Goal: Transaction & Acquisition: Purchase product/service

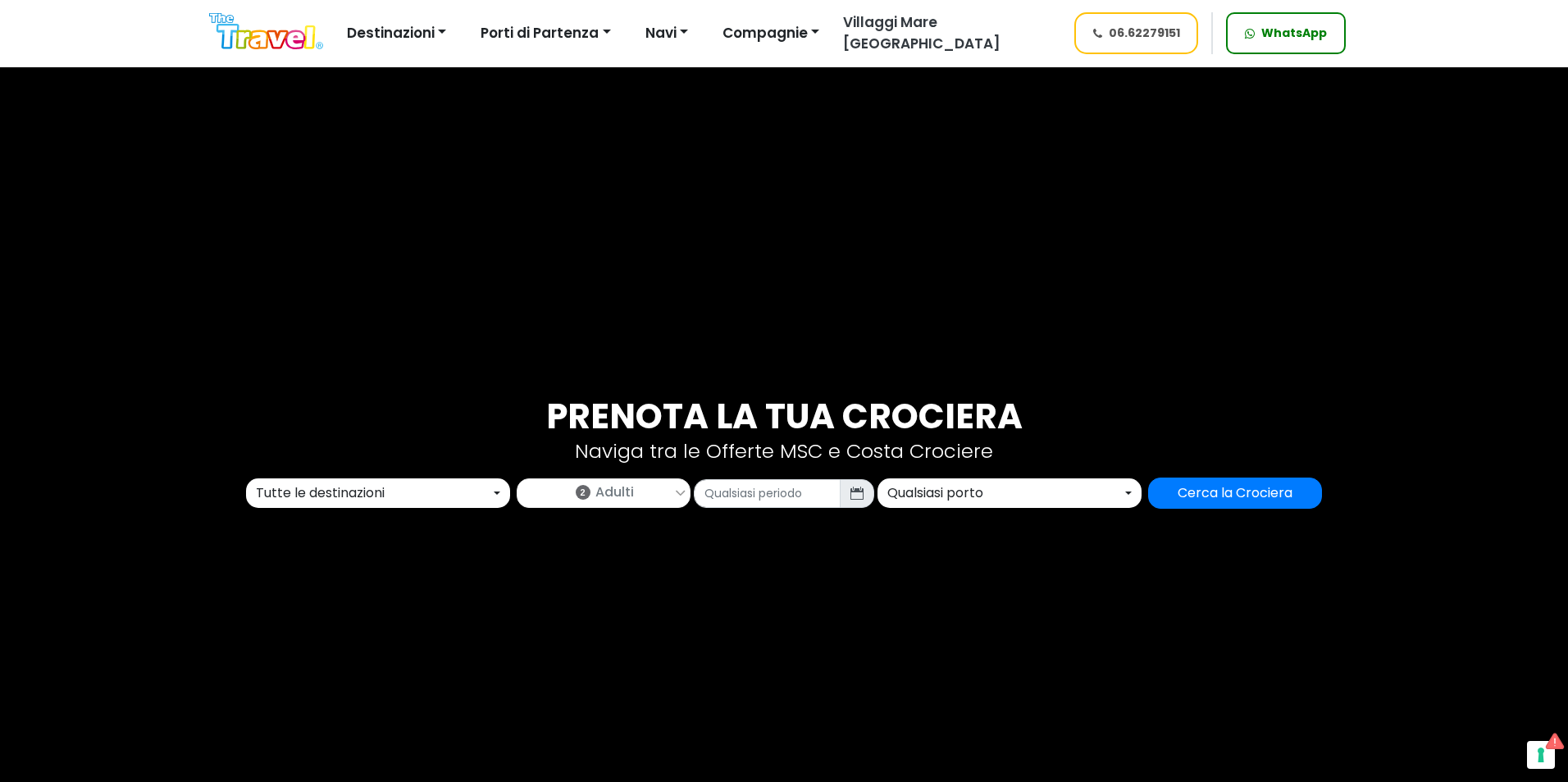
click at [457, 494] on div "Tutte le destinazioni" at bounding box center [373, 493] width 234 height 20
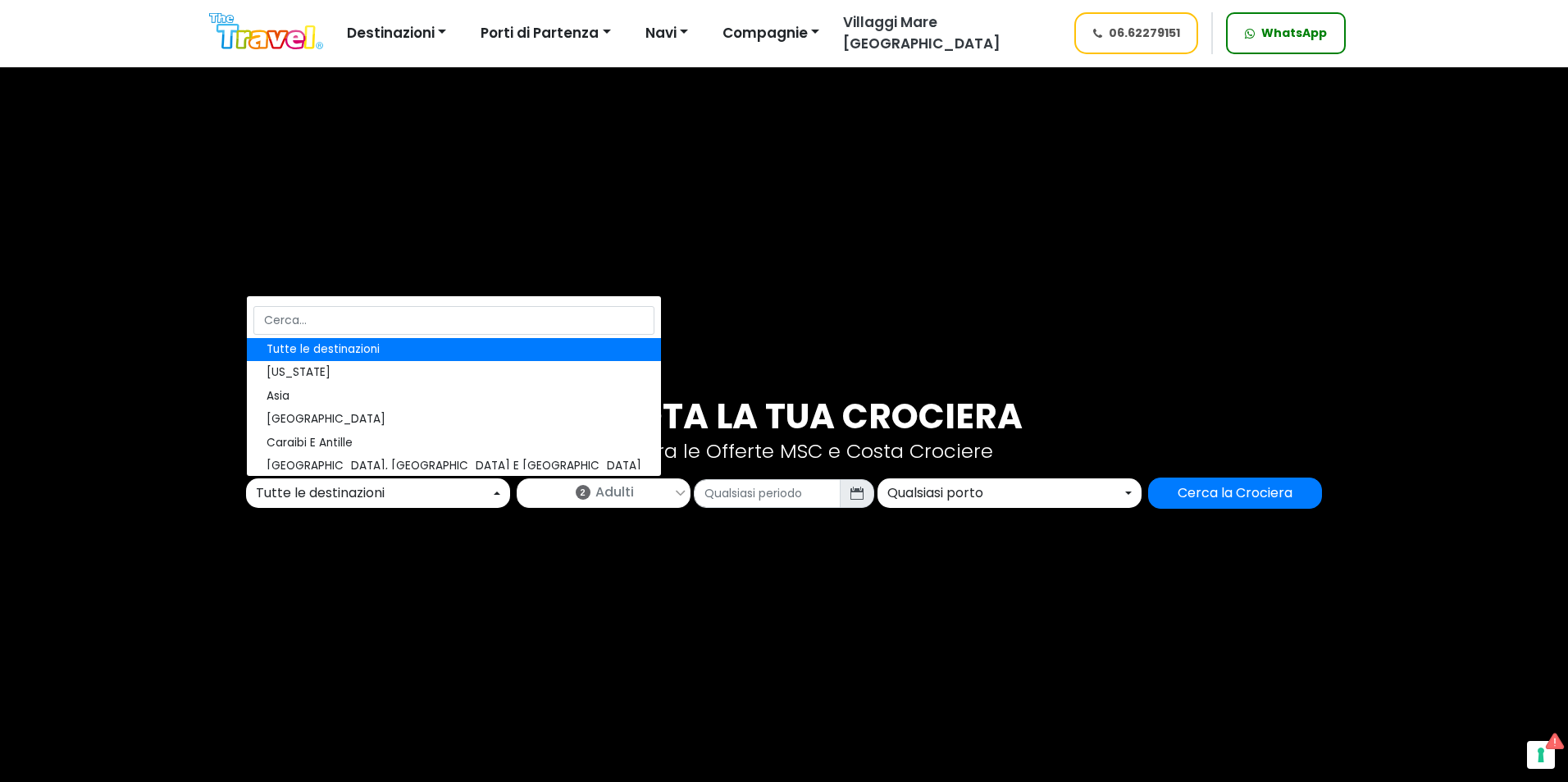
click at [341, 501] on div "Tutte le destinazioni" at bounding box center [373, 493] width 234 height 20
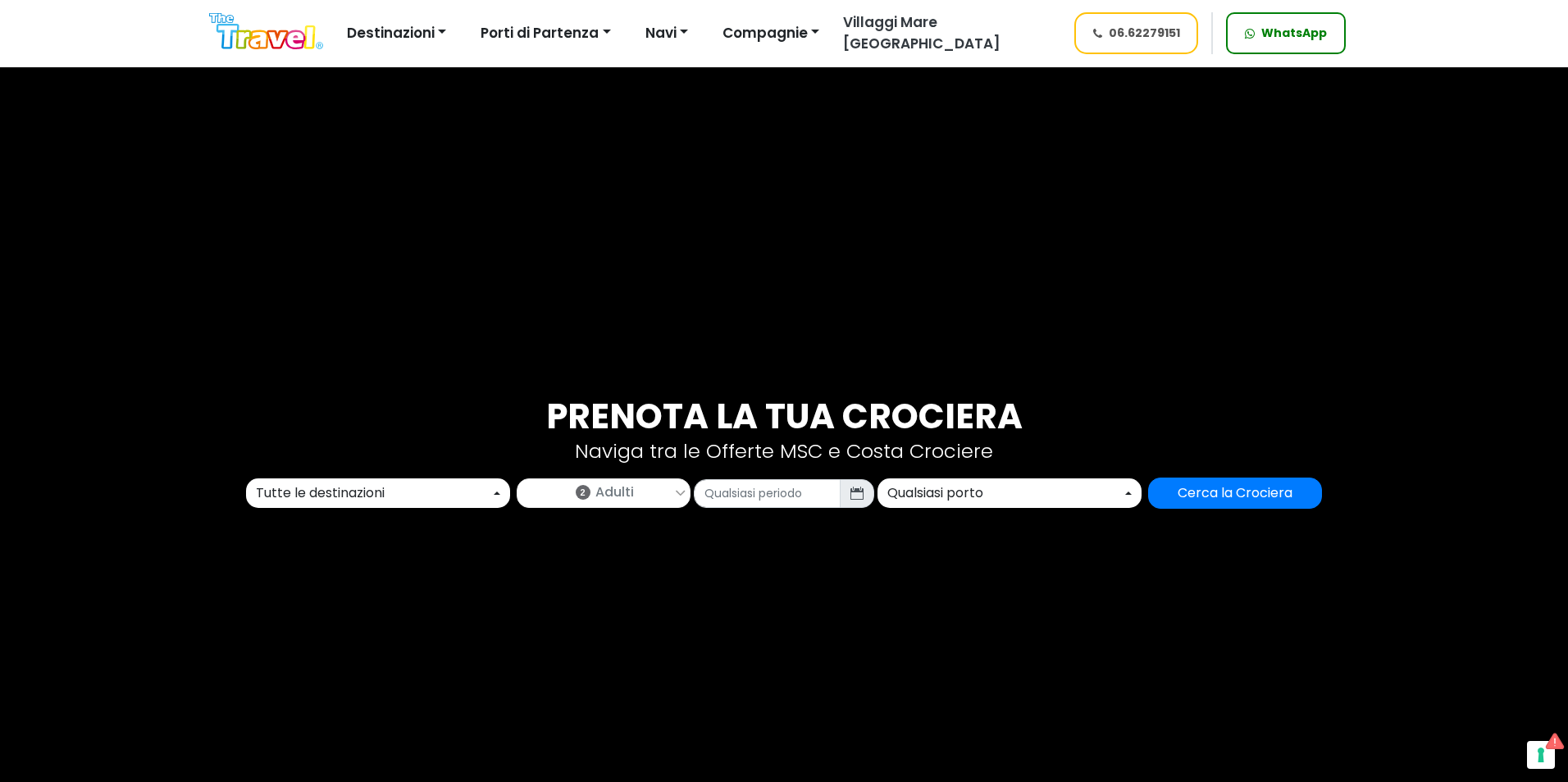
click at [333, 488] on div "Tutte le destinazioni" at bounding box center [373, 493] width 234 height 20
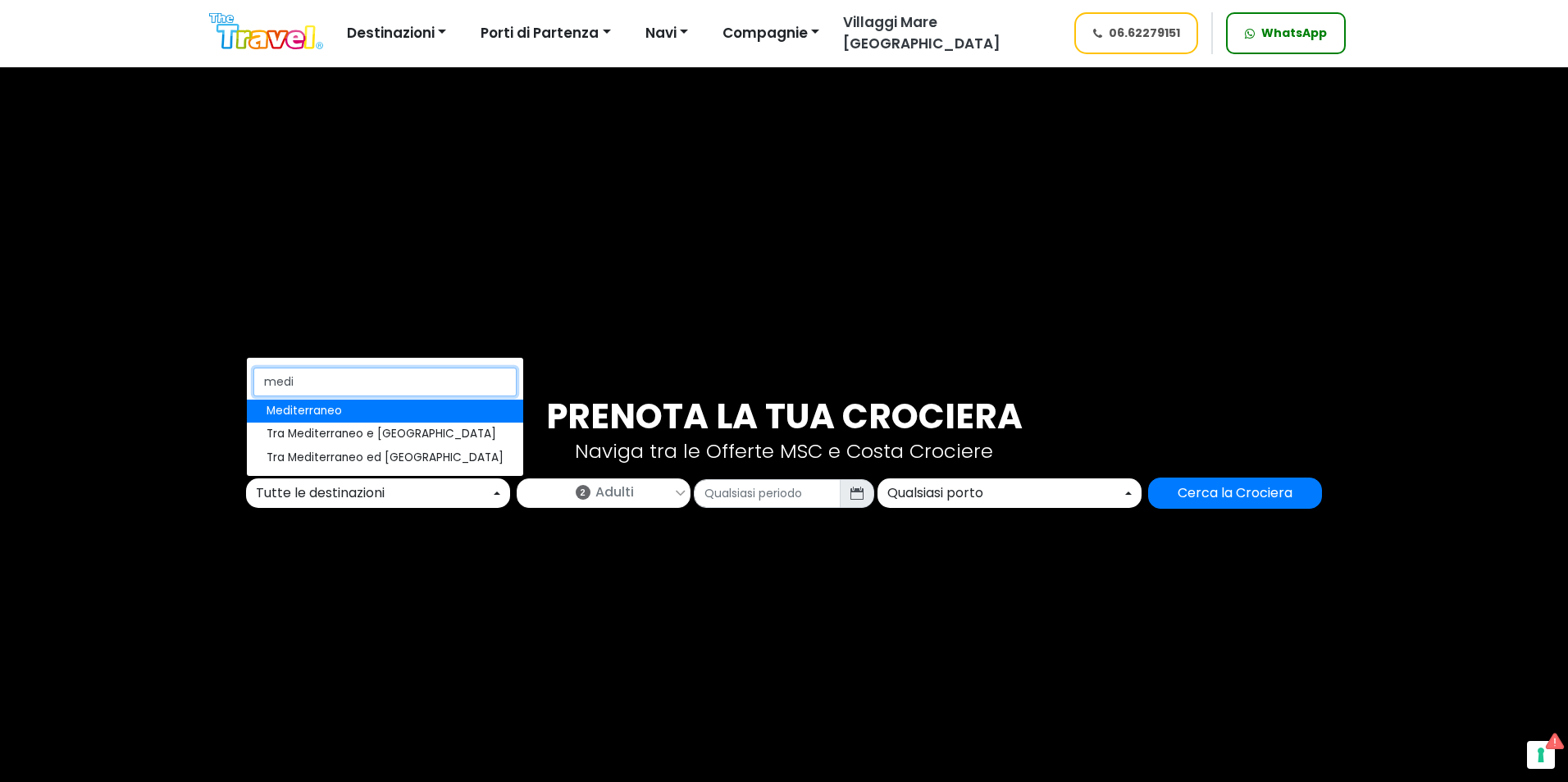
type input "medi"
click at [307, 404] on span "Mediterraneo" at bounding box center [305, 411] width 76 height 16
select select "MED"
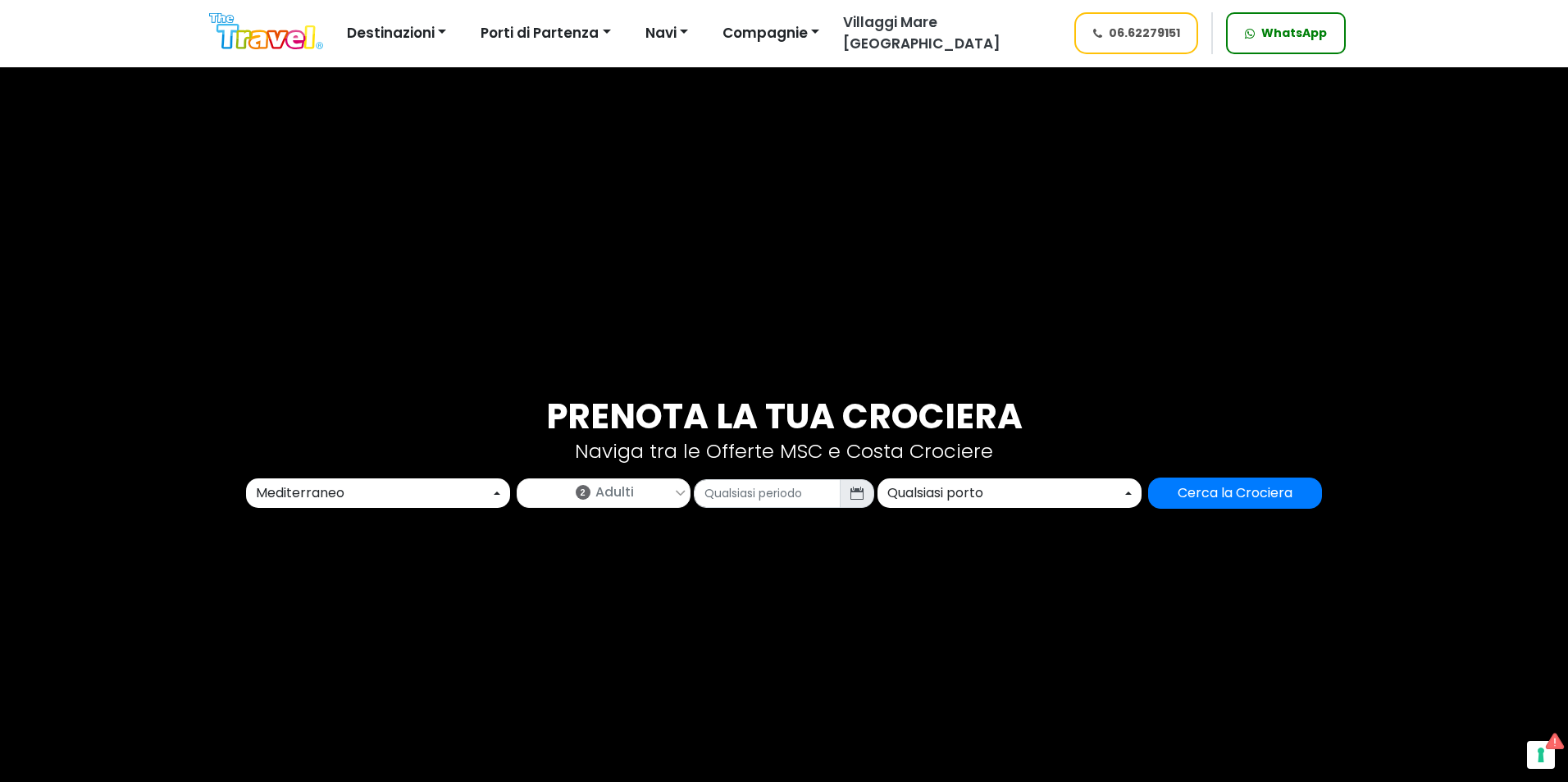
click at [563, 491] on link "2 Adulti" at bounding box center [603, 490] width 172 height 23
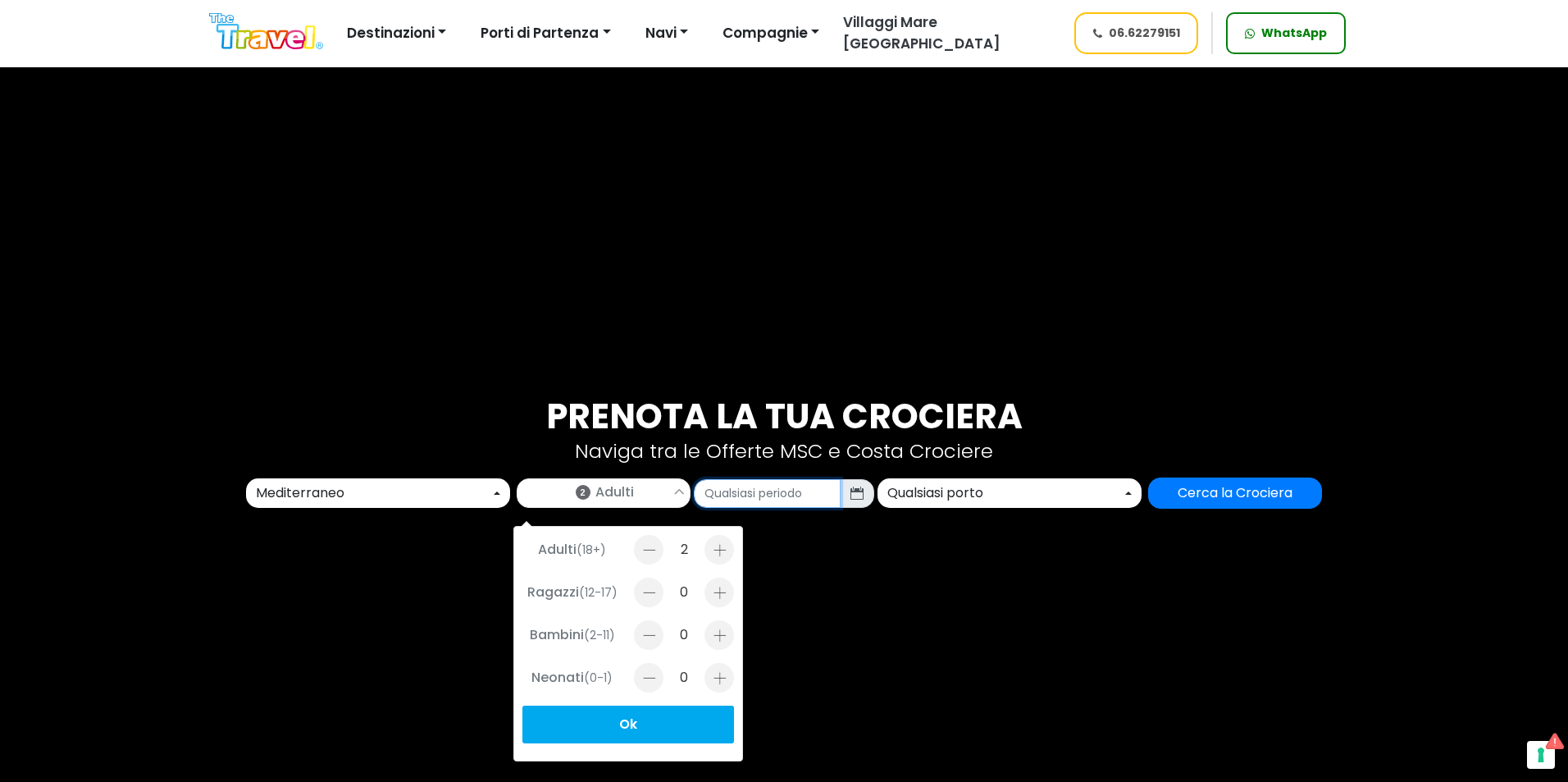
click at [781, 497] on input "text" at bounding box center [766, 493] width 147 height 29
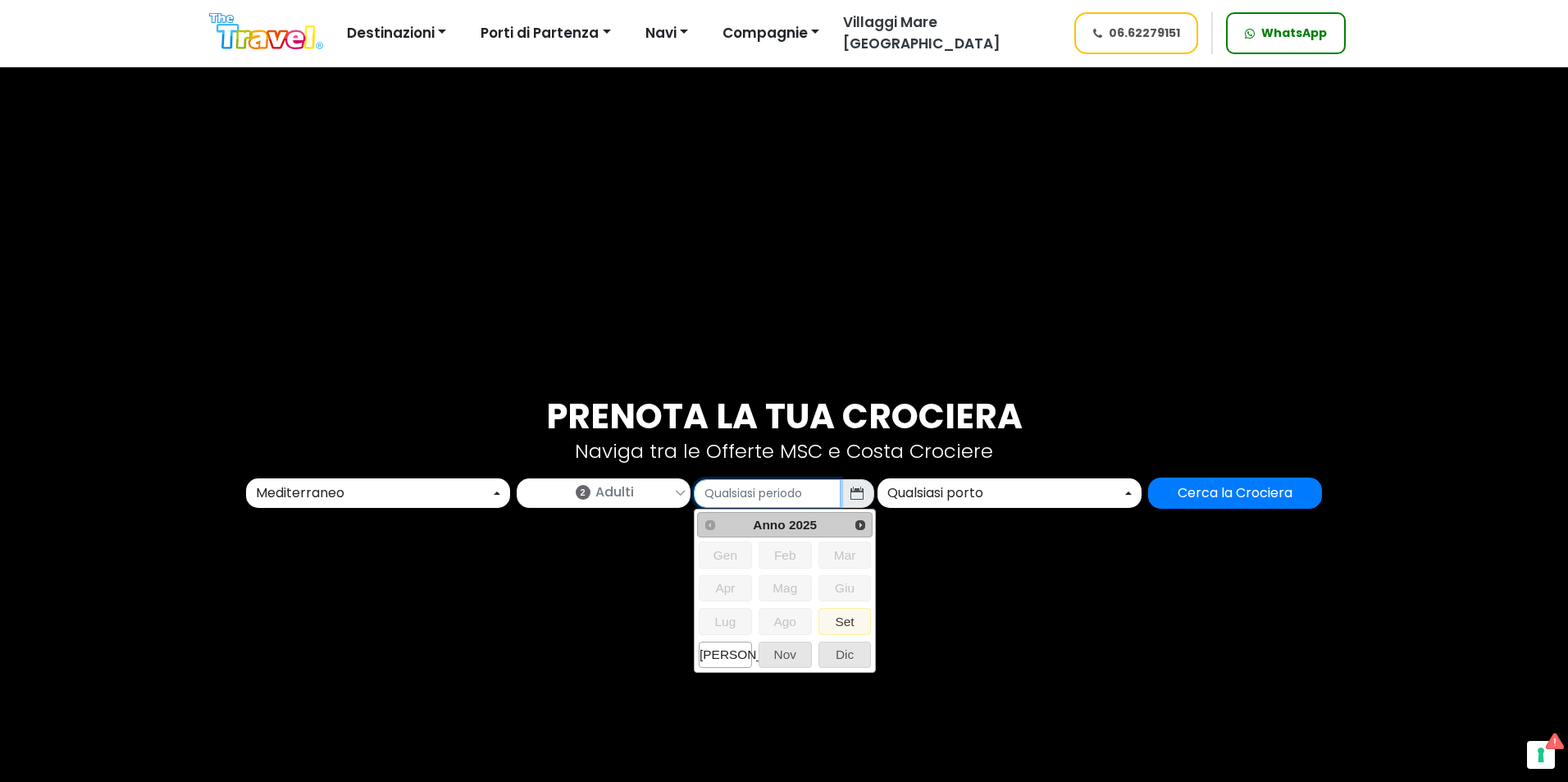
click at [717, 666] on span "Ott" at bounding box center [725, 654] width 51 height 24
type input "10/2025"
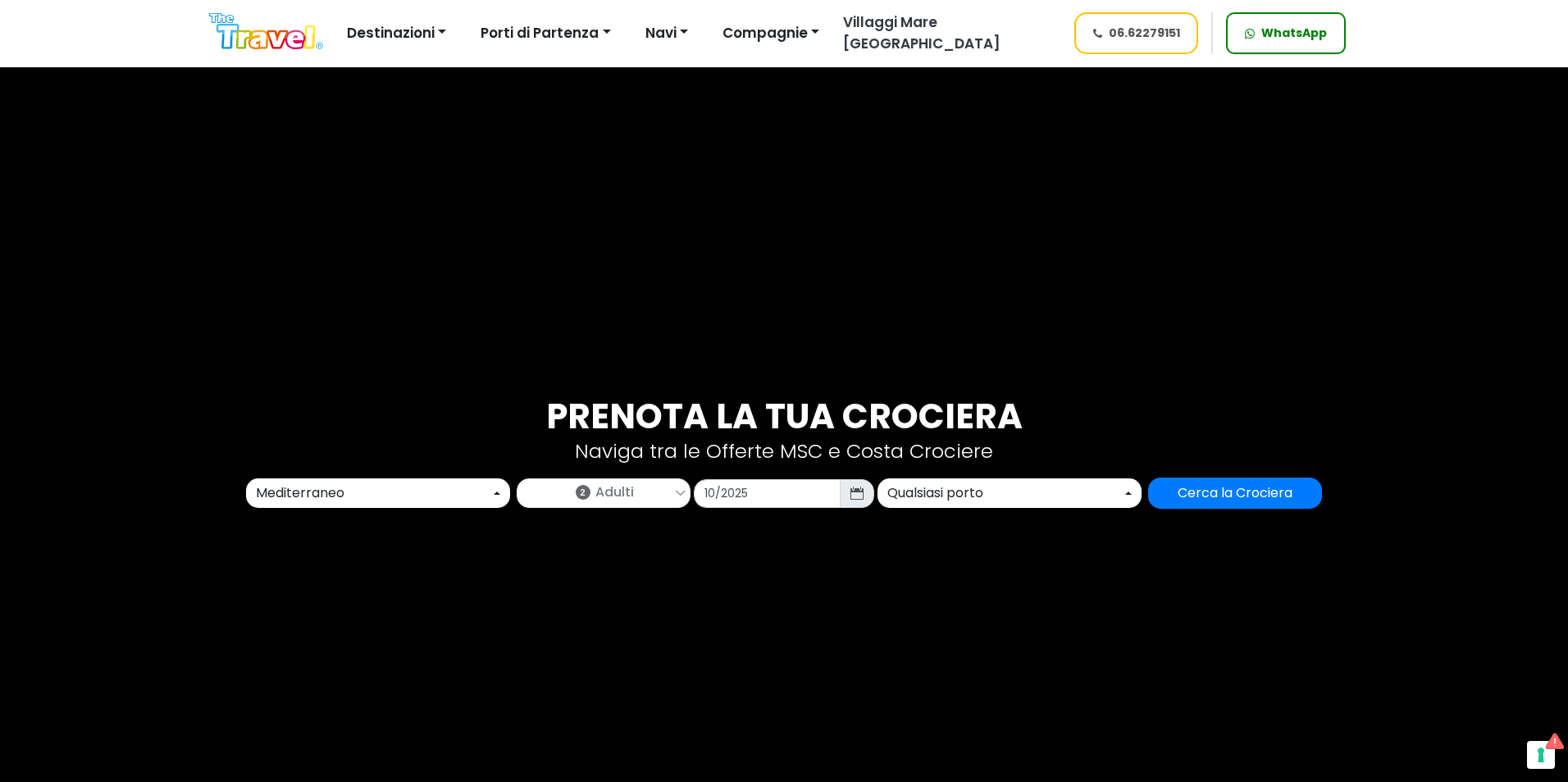
click at [925, 494] on div "Qualsiasi porto" at bounding box center [1004, 493] width 234 height 20
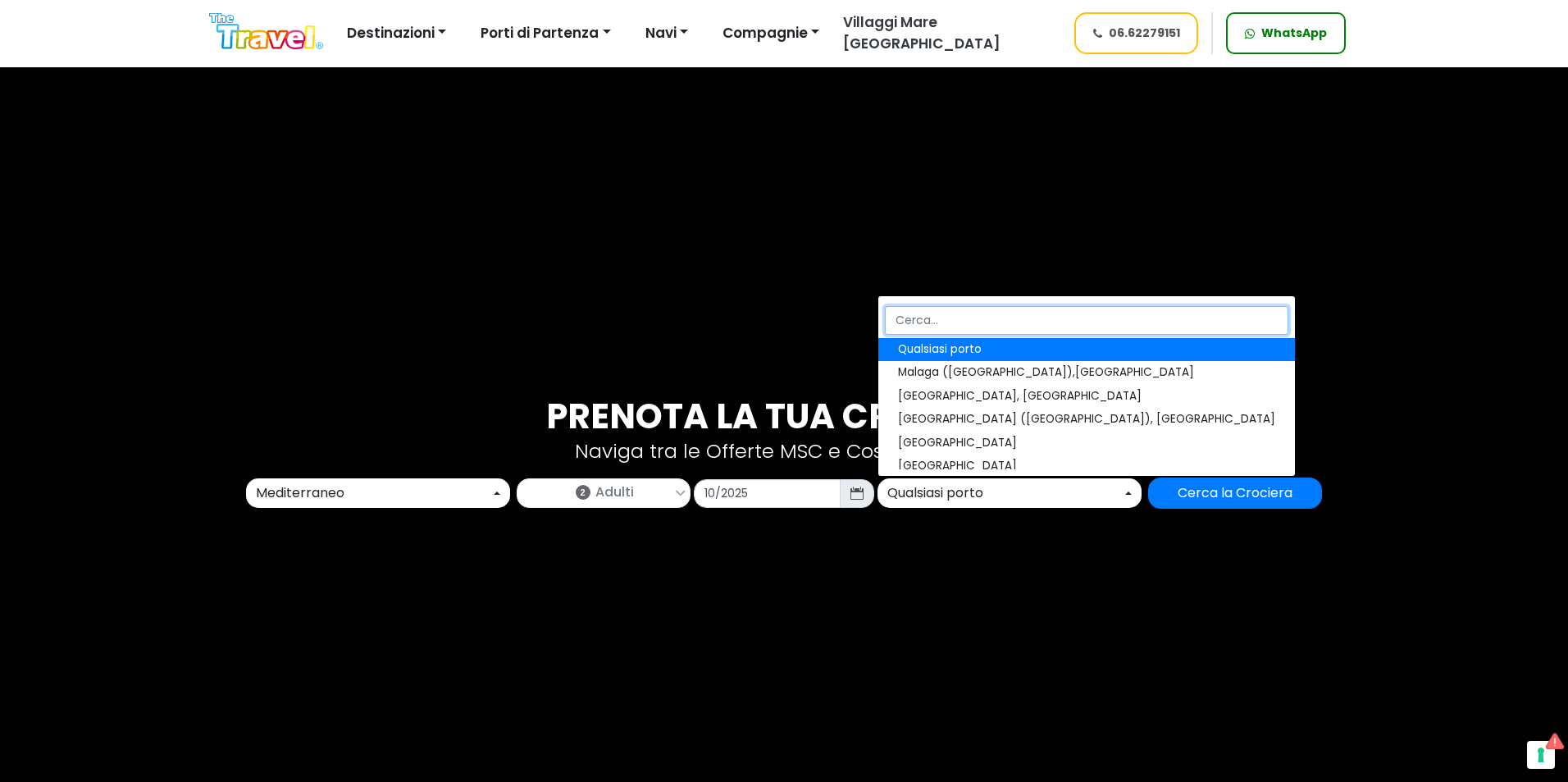
click at [931, 323] on input "Search" at bounding box center [1087, 320] width 404 height 29
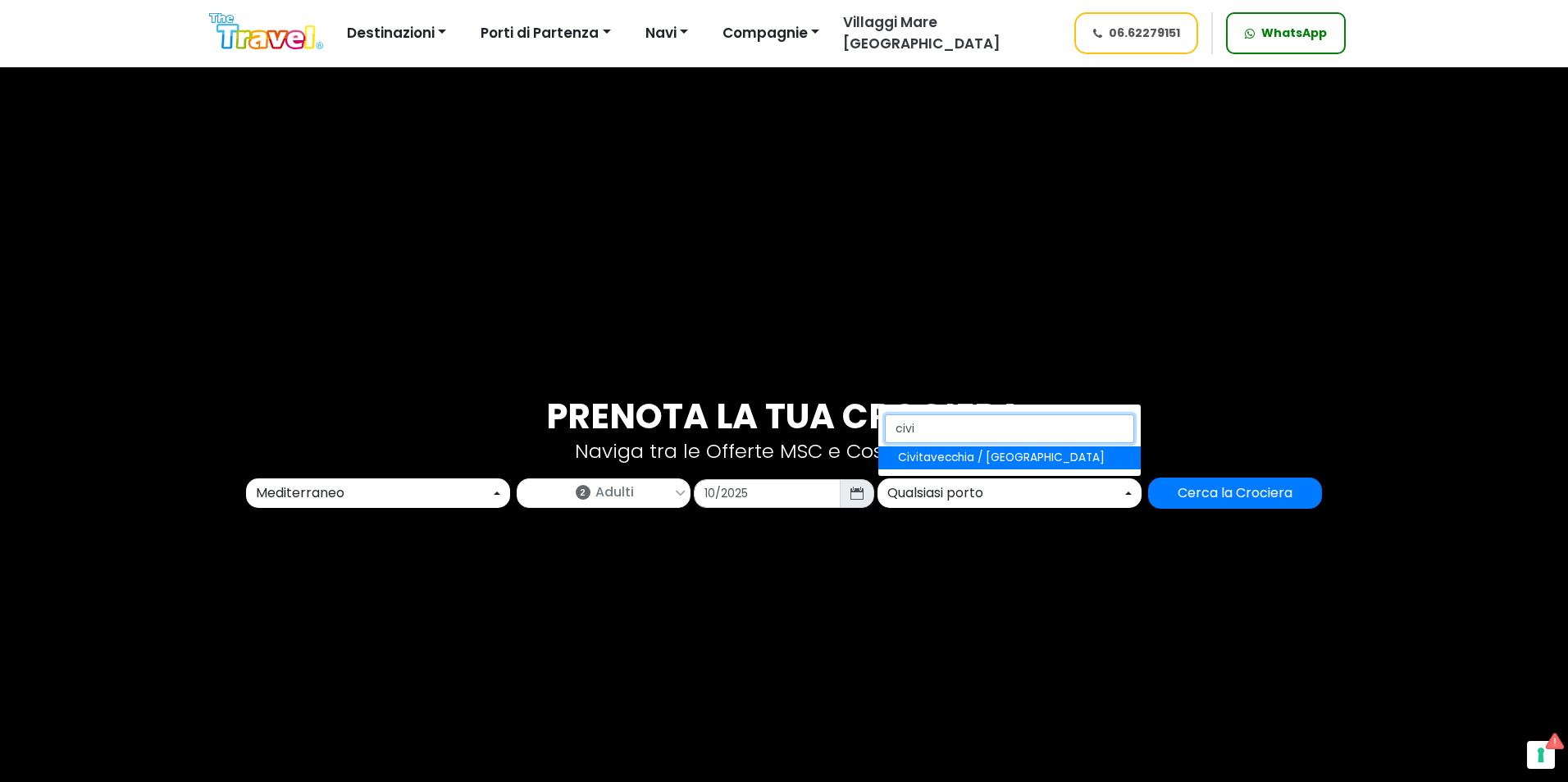
type input "civi"
click at [930, 457] on span "Civitavecchia / [GEOGRAPHIC_DATA]" at bounding box center [1001, 457] width 206 height 16
select select "CIV"
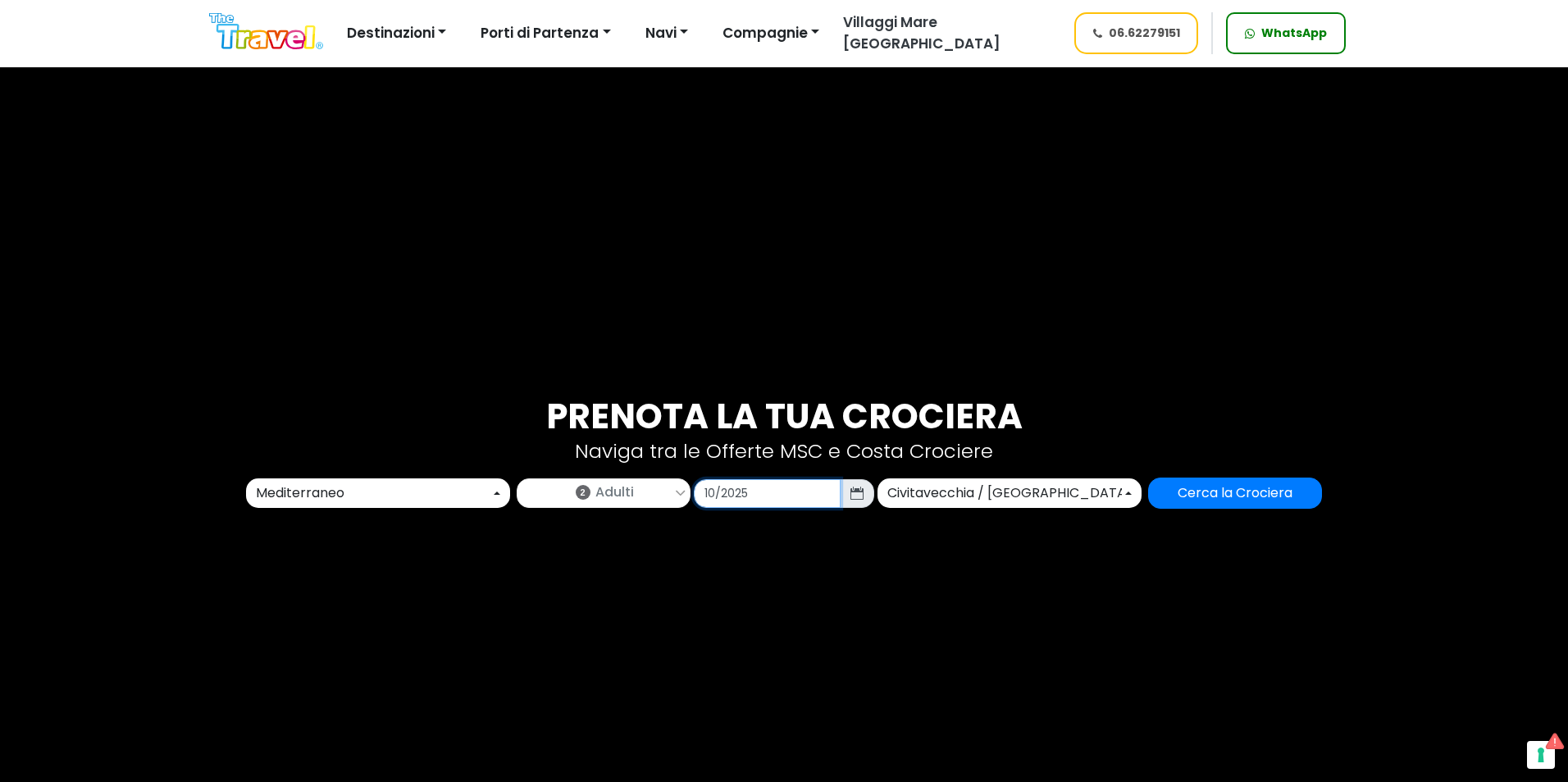
click at [737, 500] on input "10/2025" at bounding box center [766, 493] width 147 height 29
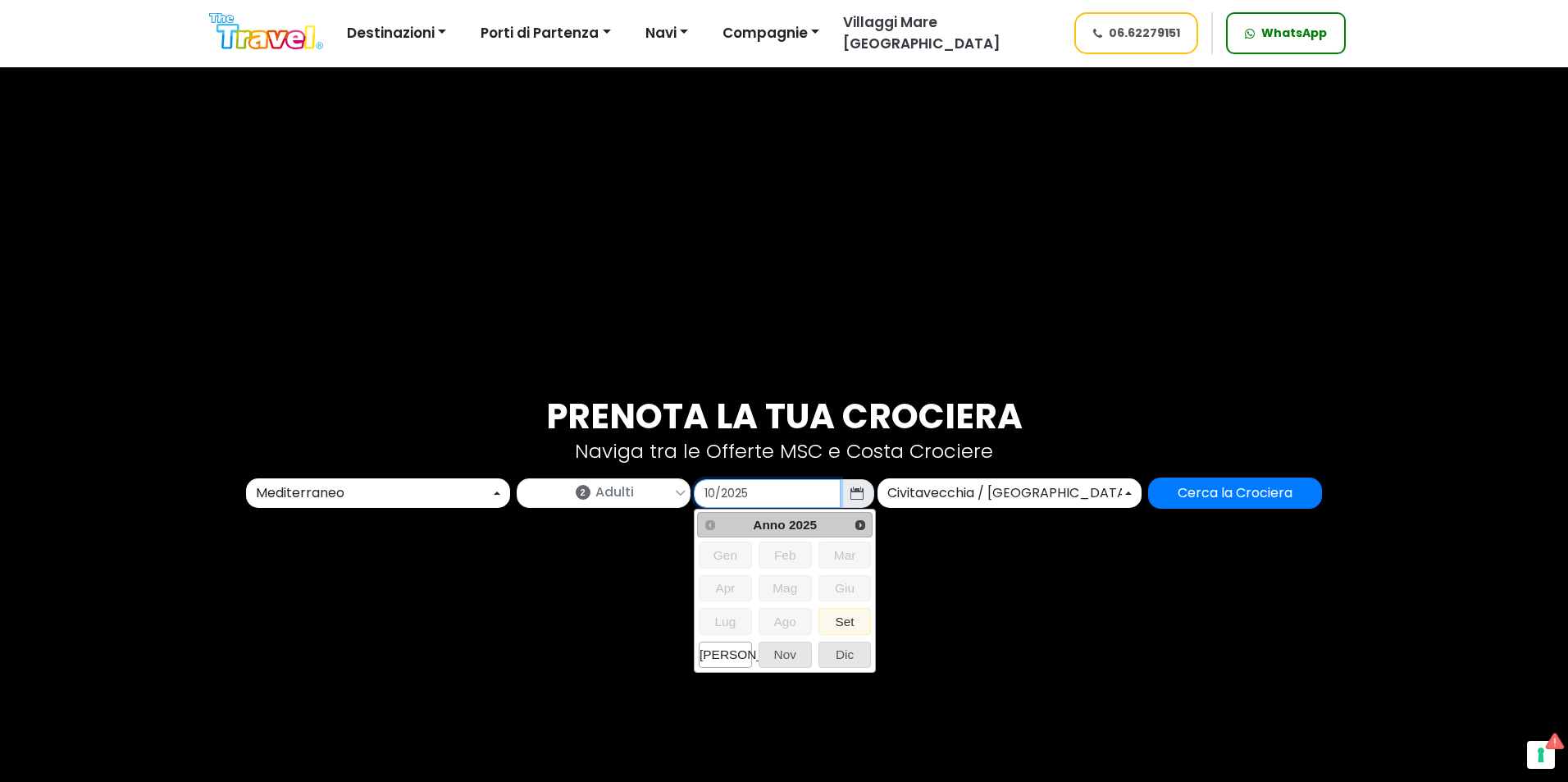
click at [739, 650] on span "Ott" at bounding box center [725, 654] width 51 height 24
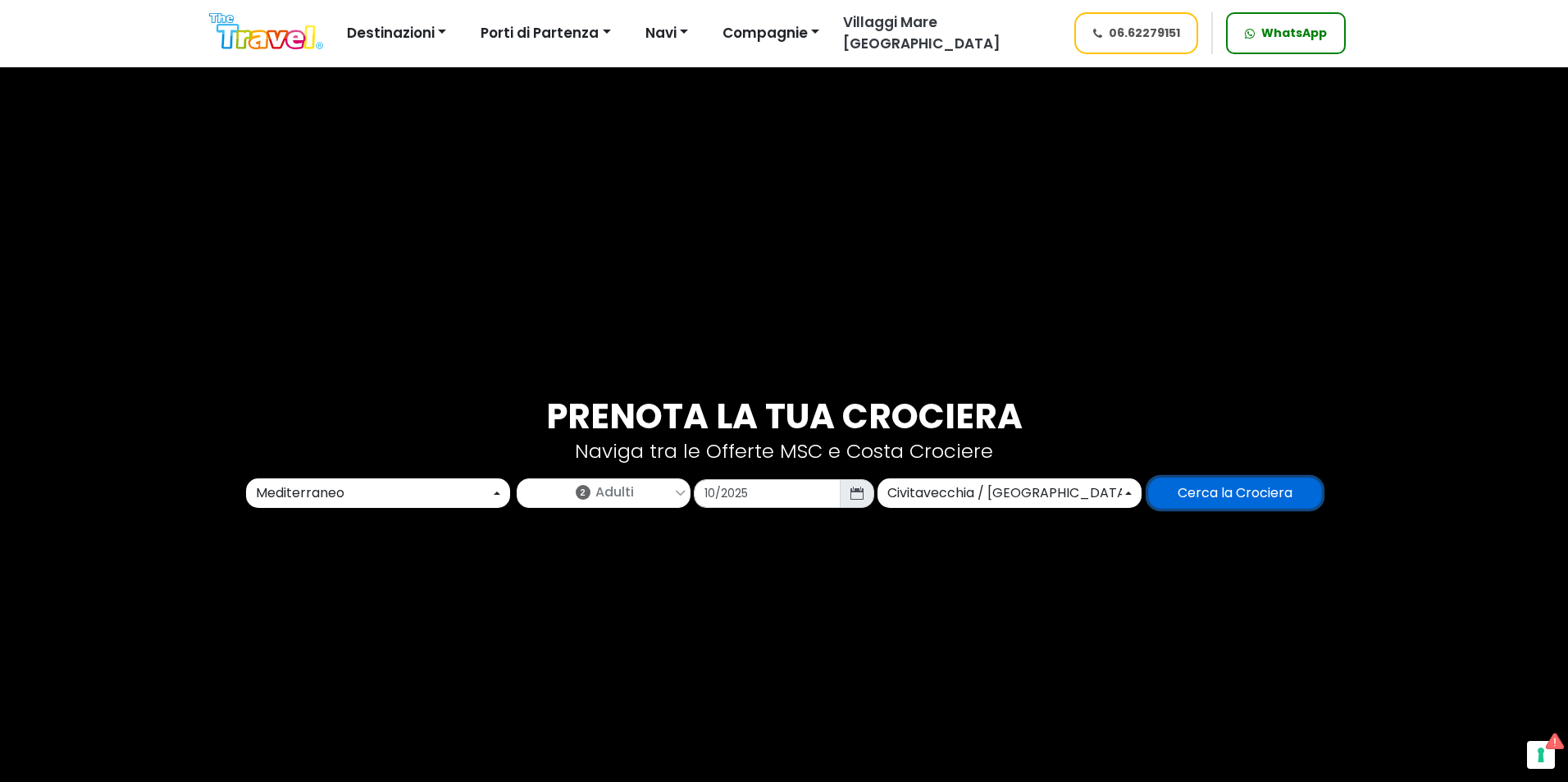
click at [1233, 501] on input "Cerca la Crociera" at bounding box center [1234, 492] width 174 height 32
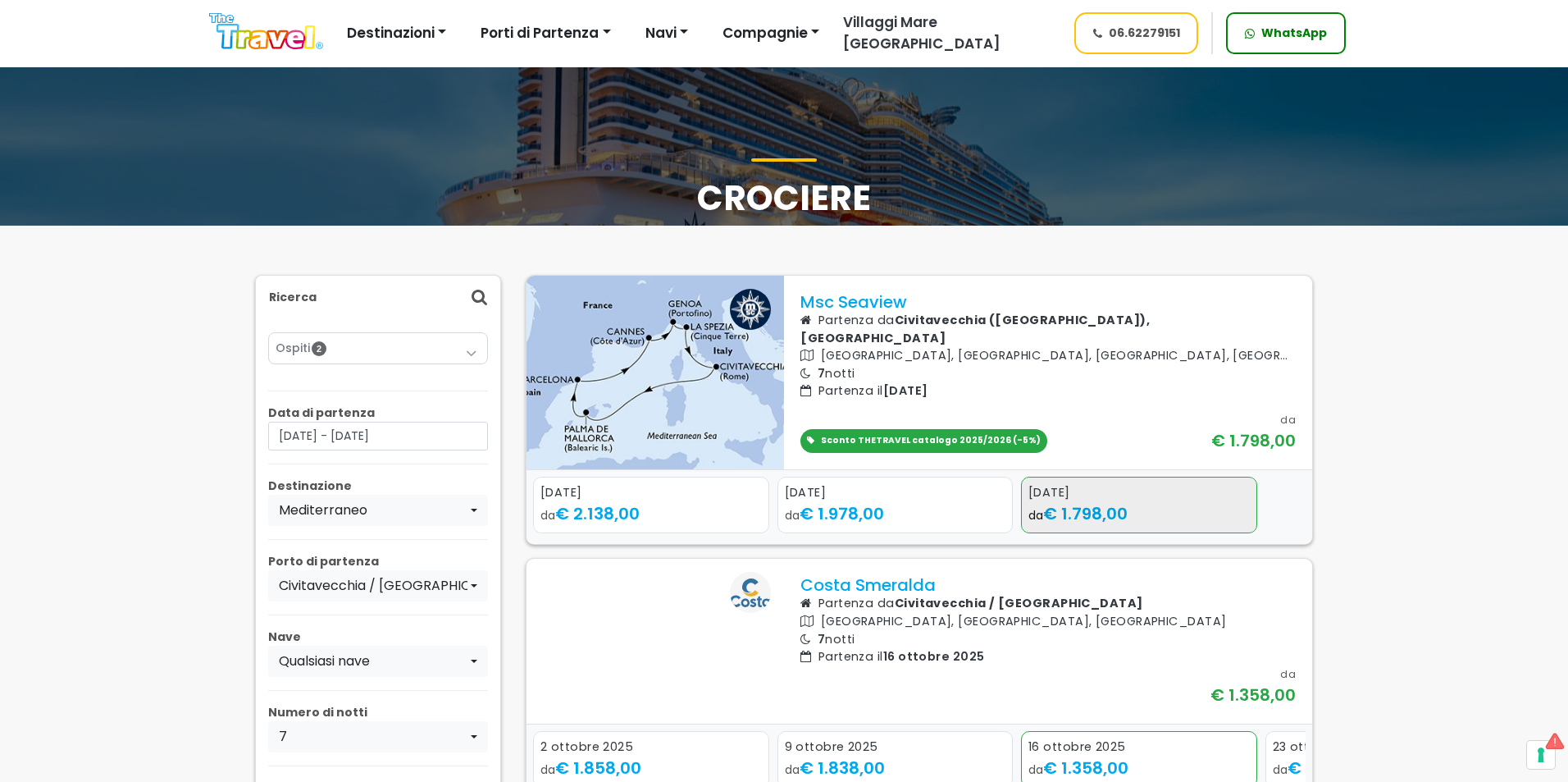
click at [1073, 506] on span "€ 1.798,00" at bounding box center [1086, 513] width 85 height 23
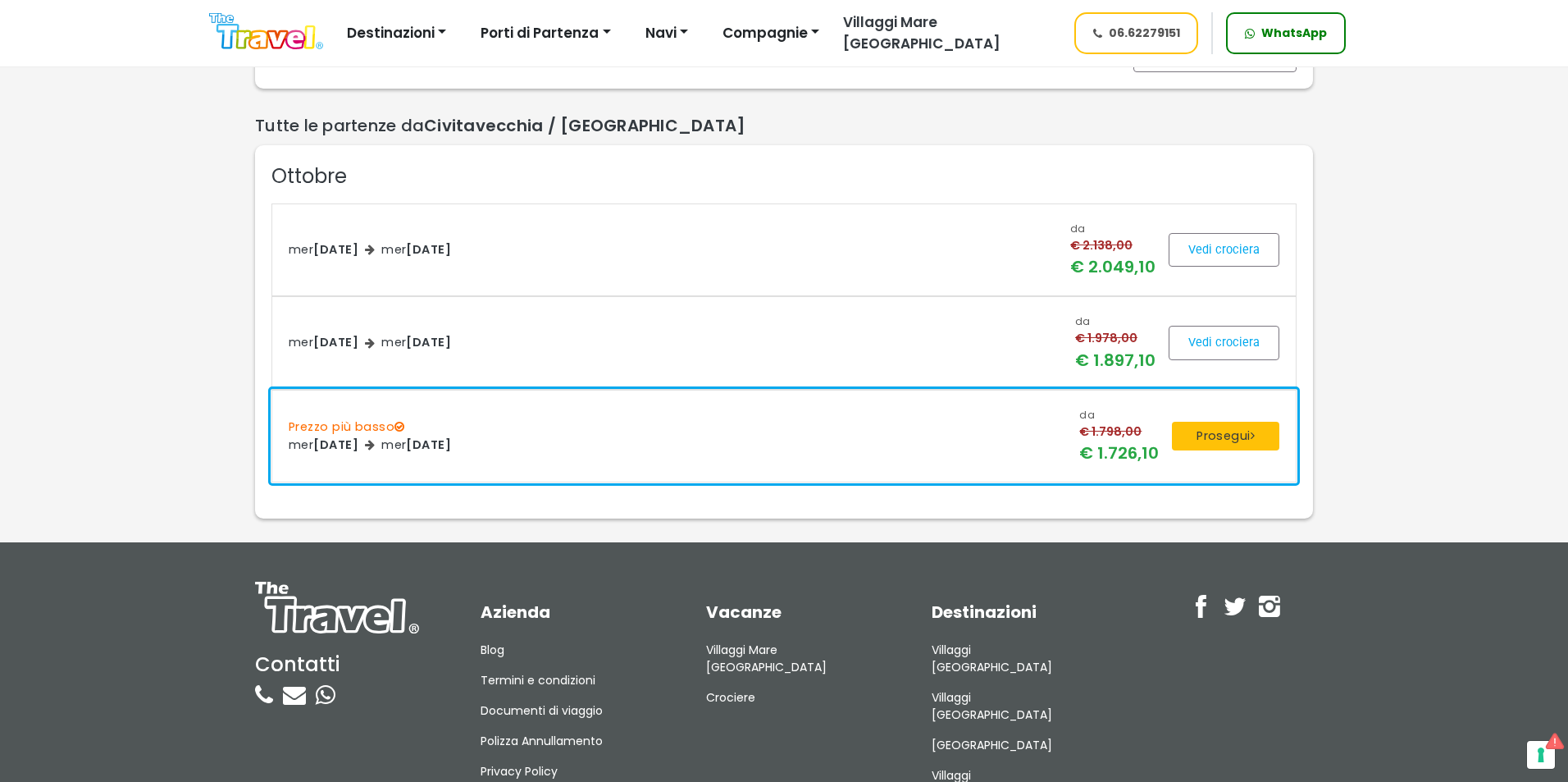
scroll to position [410, 0]
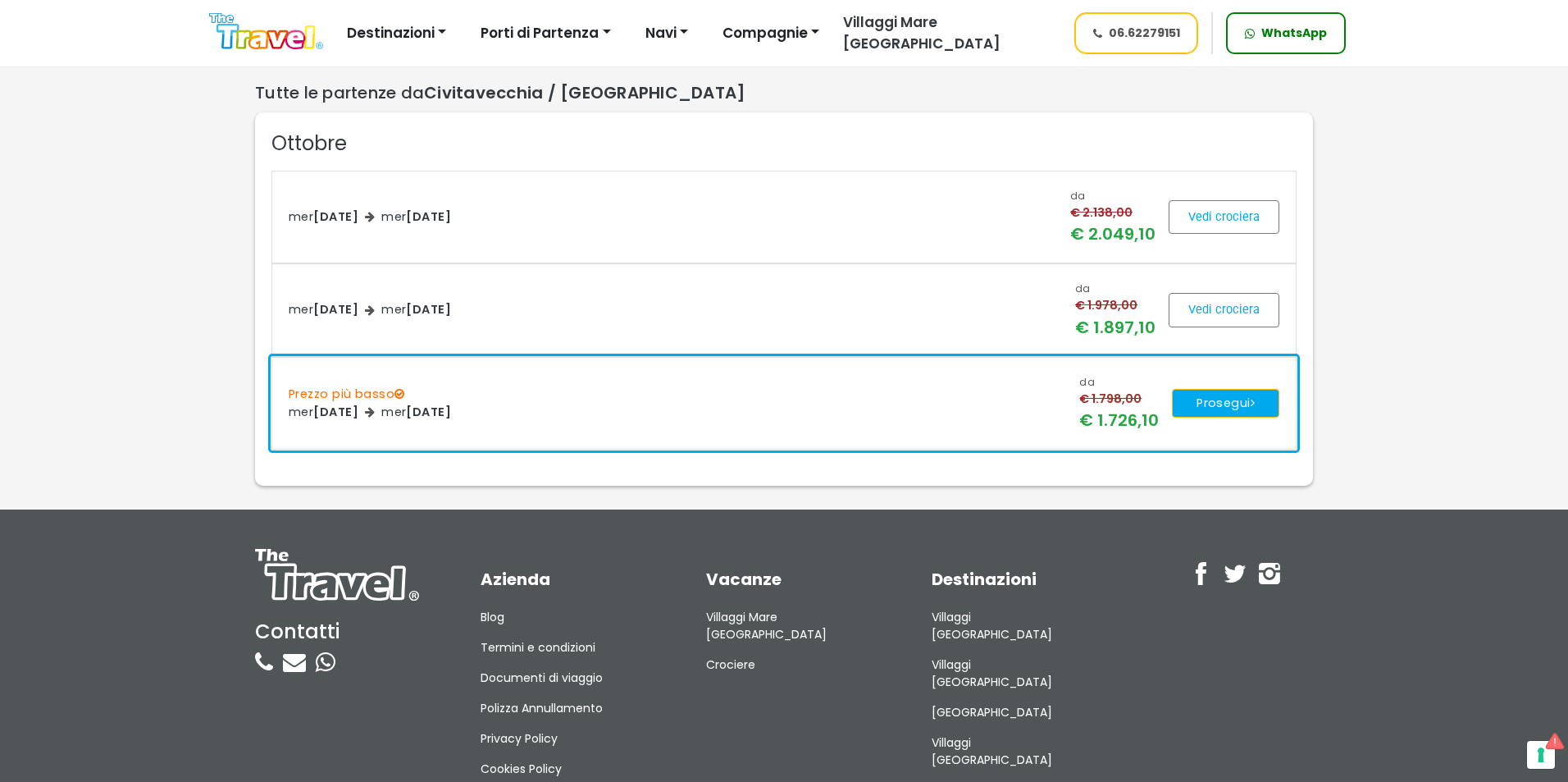
click at [1218, 409] on button "Prosegui" at bounding box center [1225, 403] width 107 height 30
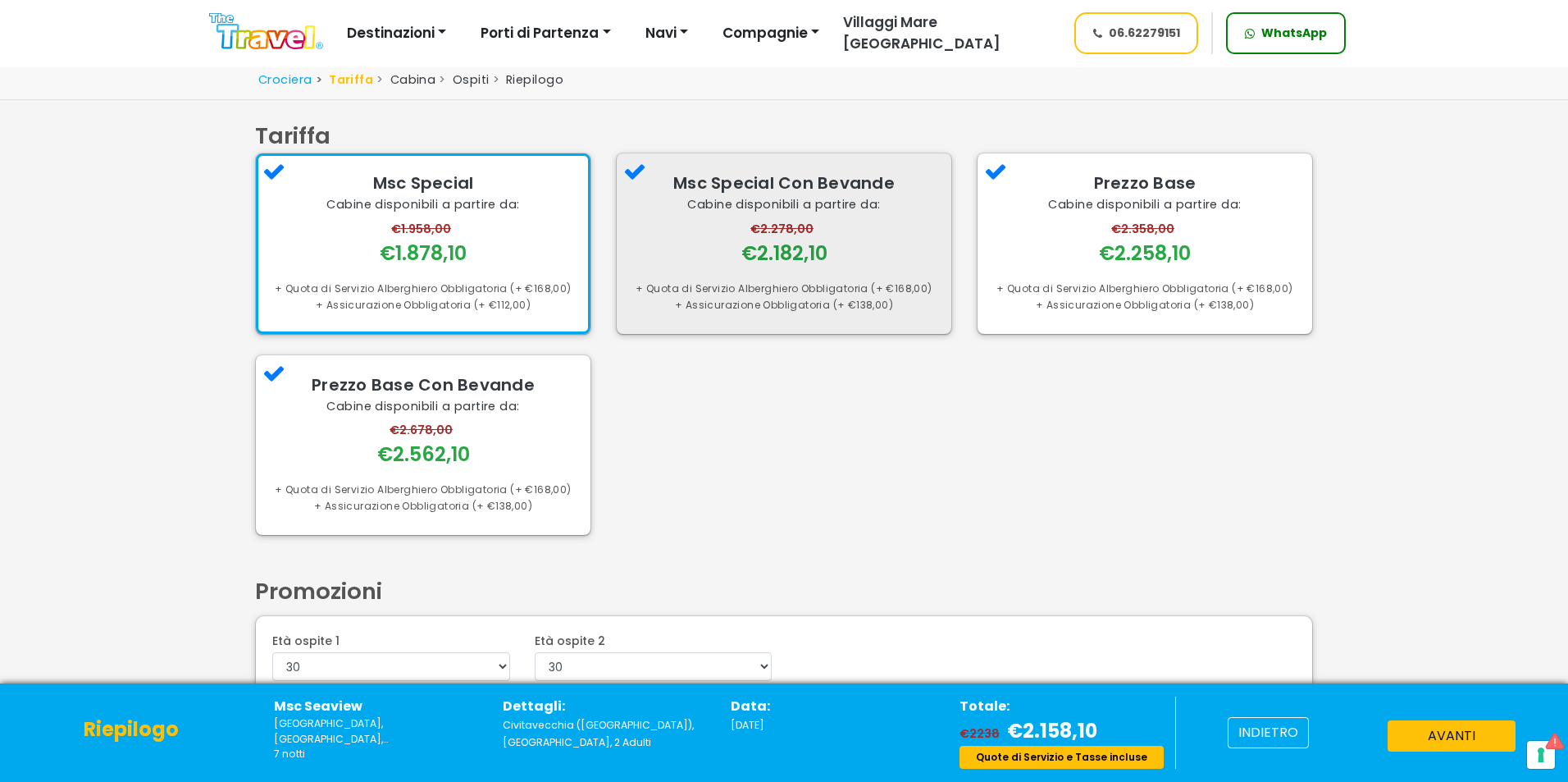
click at [667, 295] on div "+ Quota di Servizio Alberghiero Obbligatoria (+ €168,00)" at bounding box center [784, 289] width 302 height 16
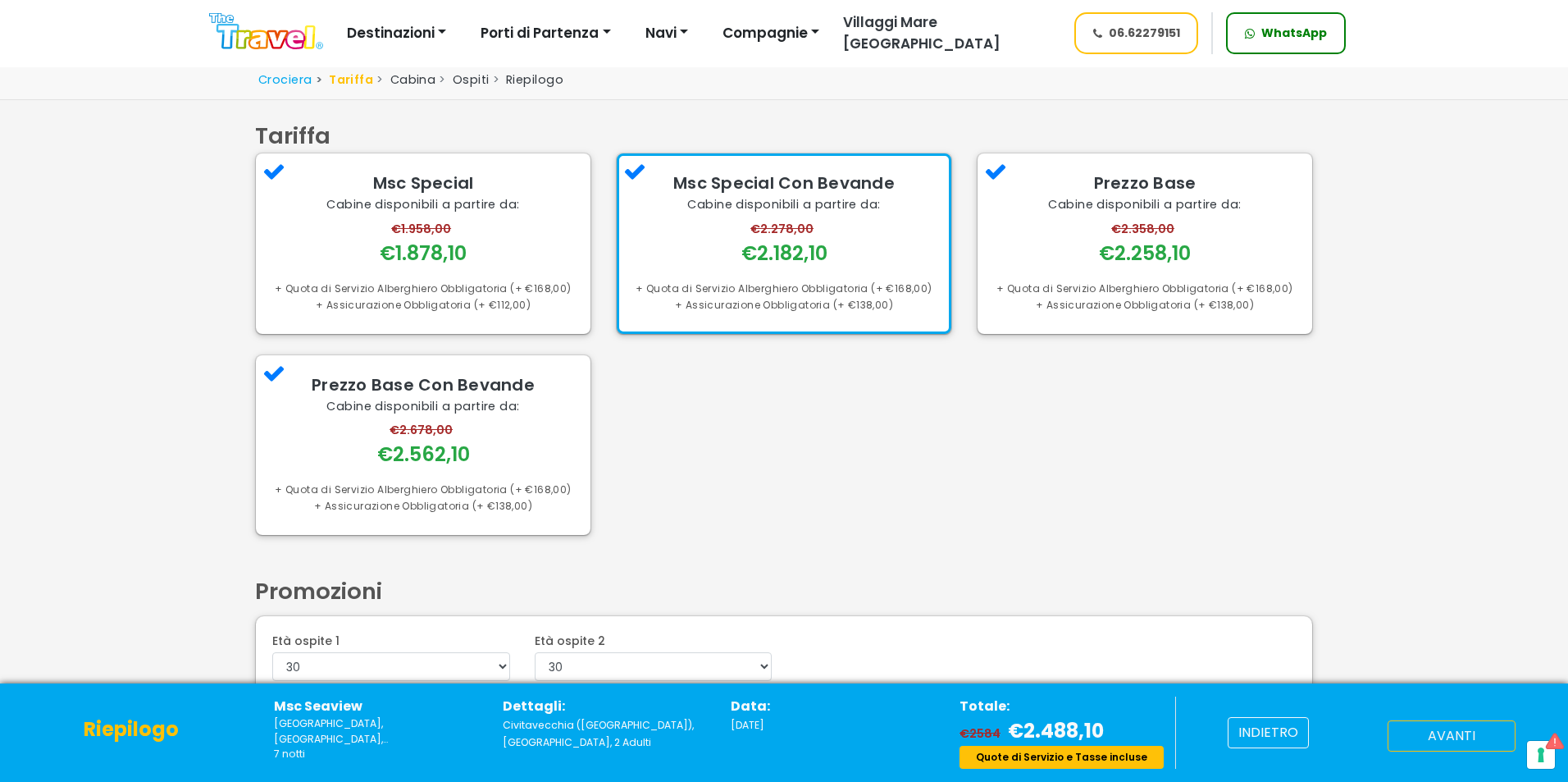
click at [1430, 731] on button "avanti" at bounding box center [1452, 736] width 128 height 32
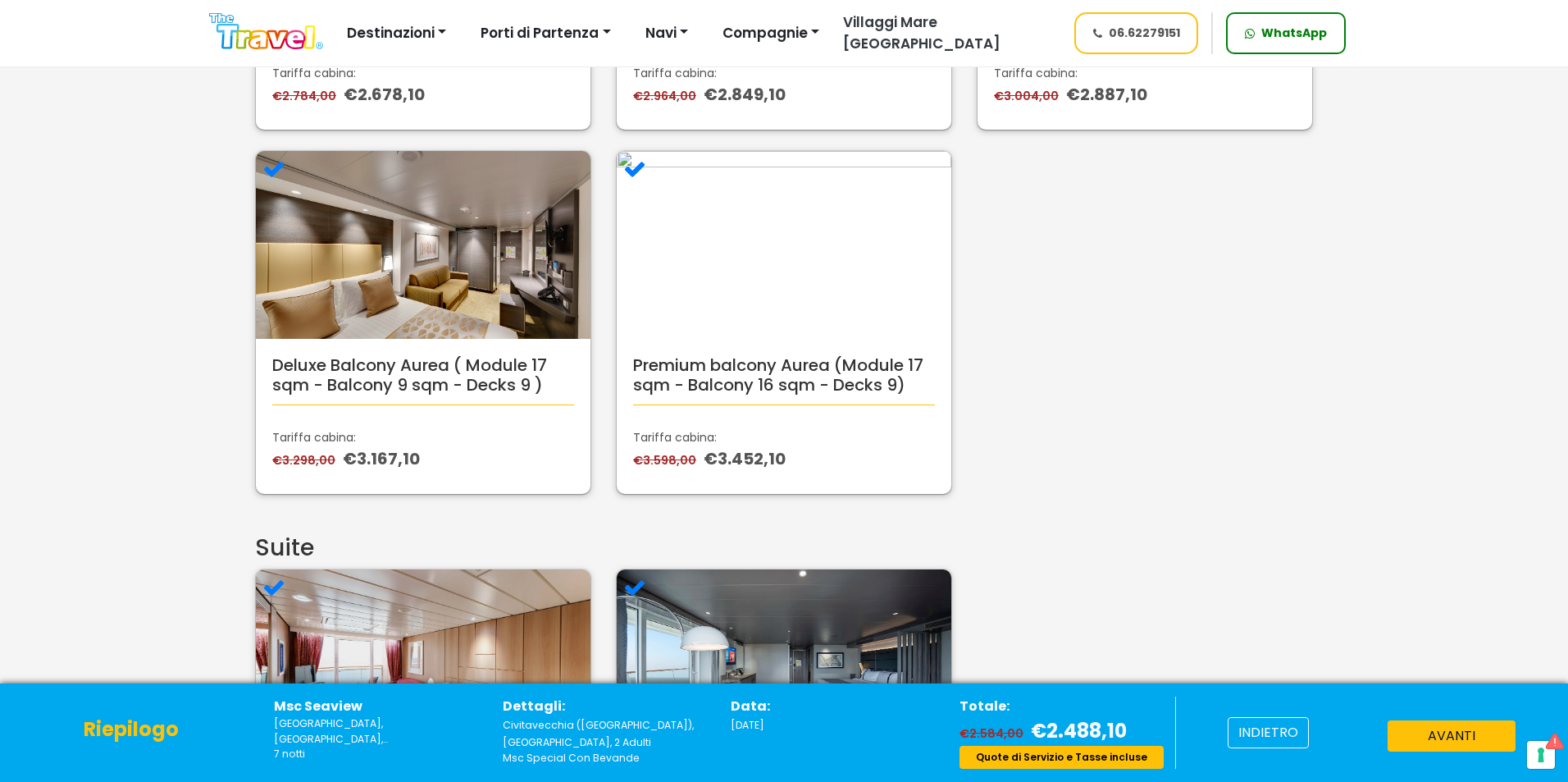
scroll to position [410, 0]
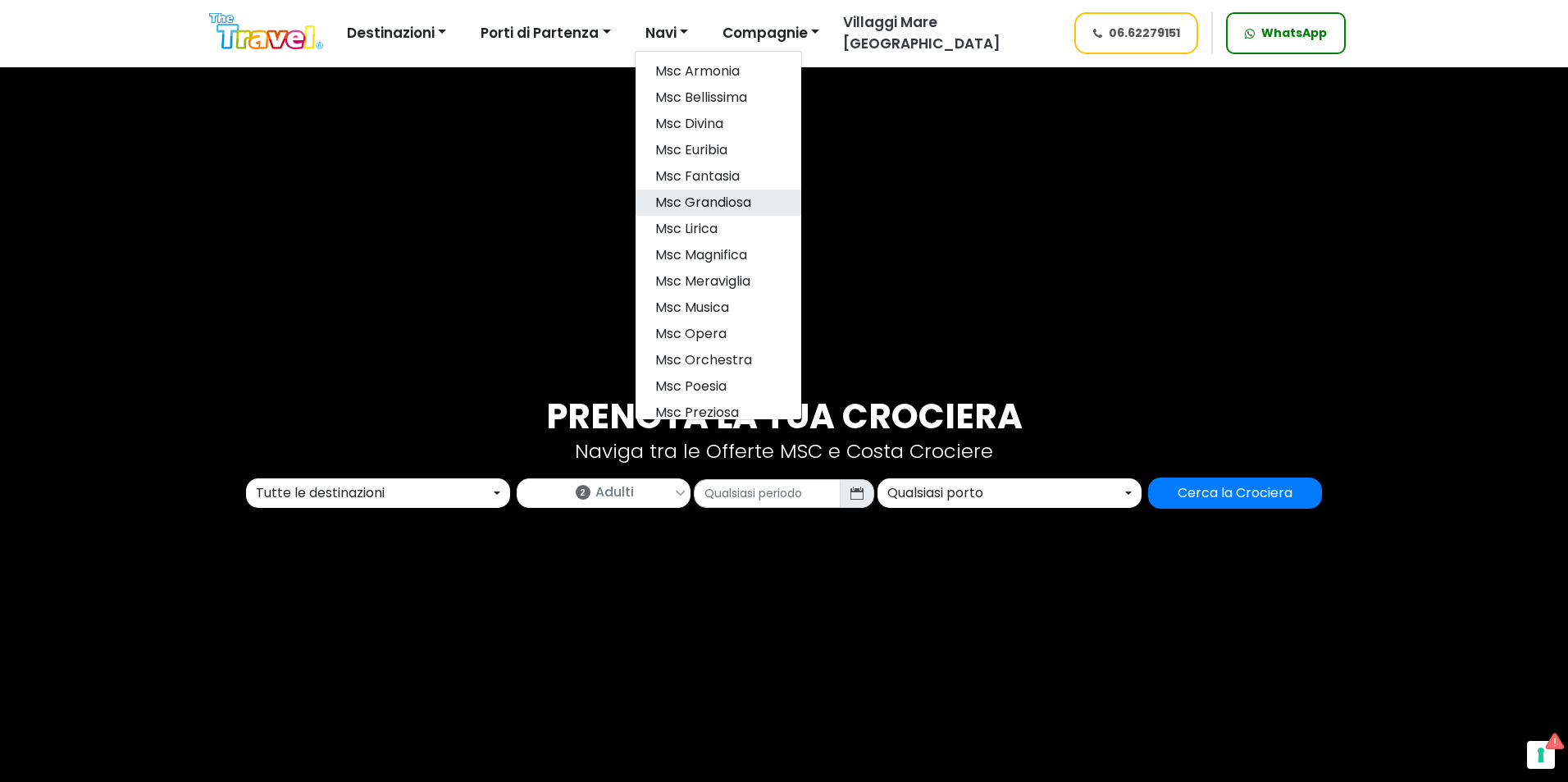
click at [705, 195] on link "msc grandiosa" at bounding box center [719, 202] width 166 height 26
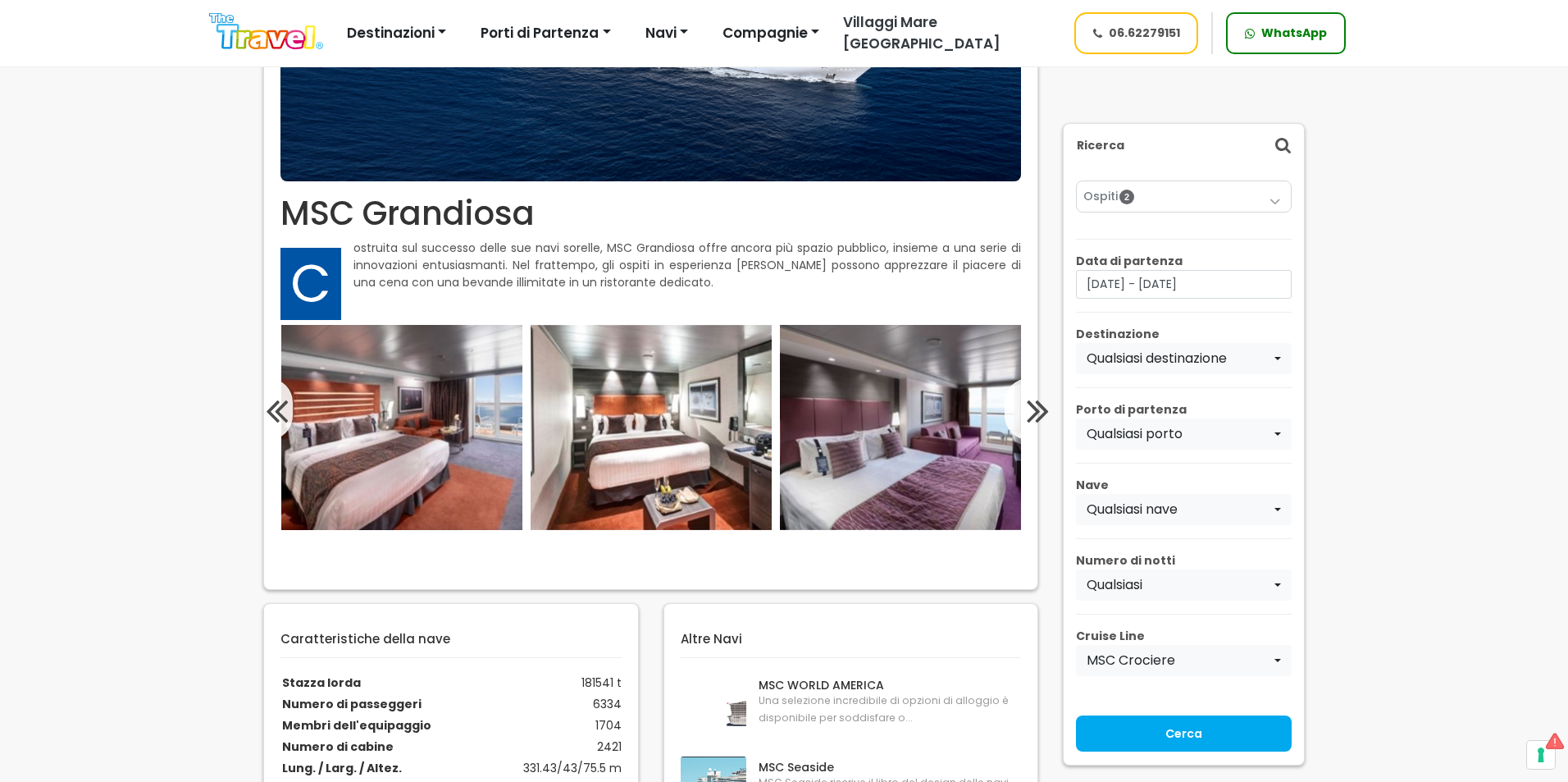
scroll to position [410, 0]
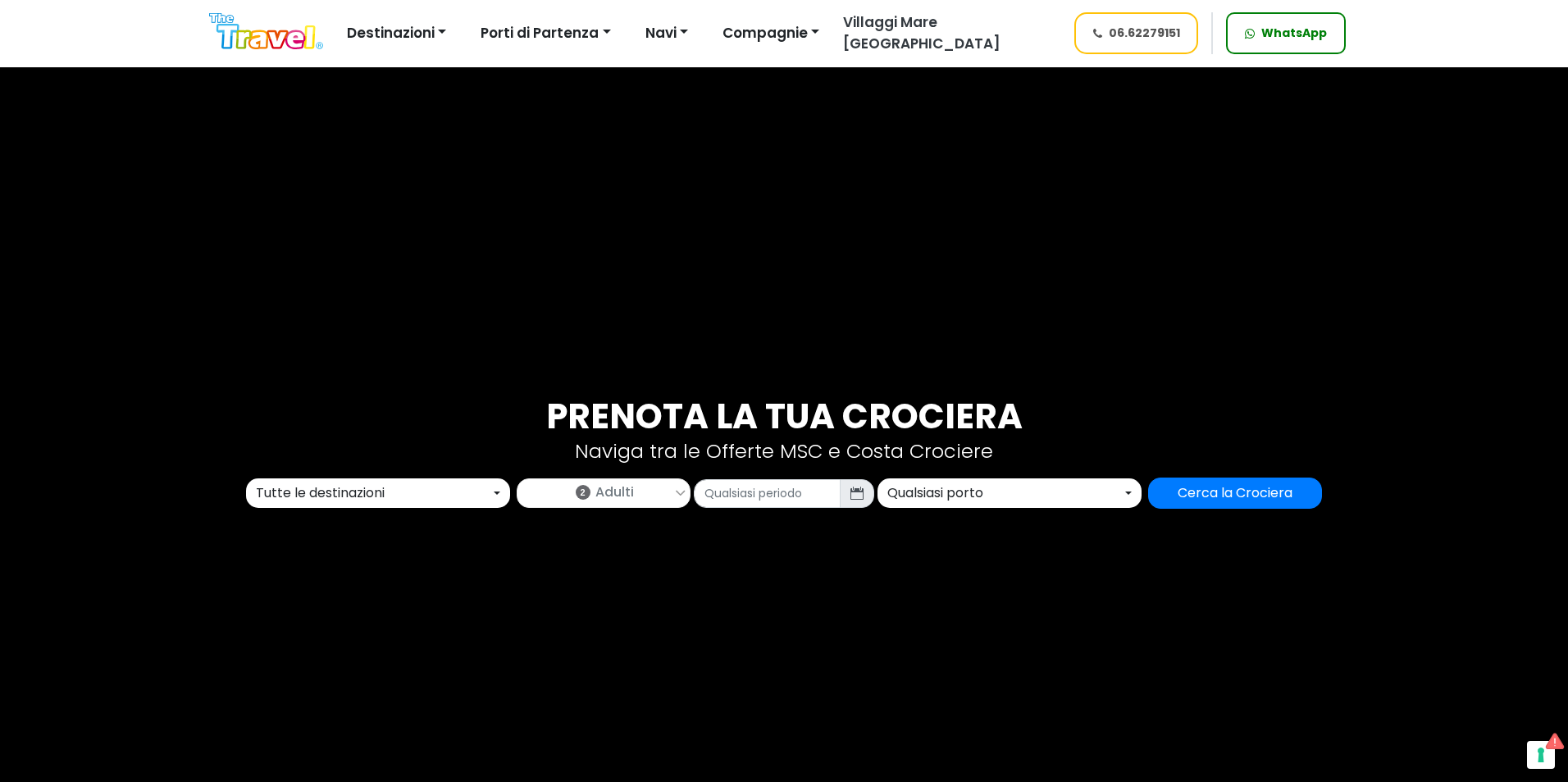
click at [445, 493] on div "Tutte le destinazioni" at bounding box center [373, 493] width 234 height 20
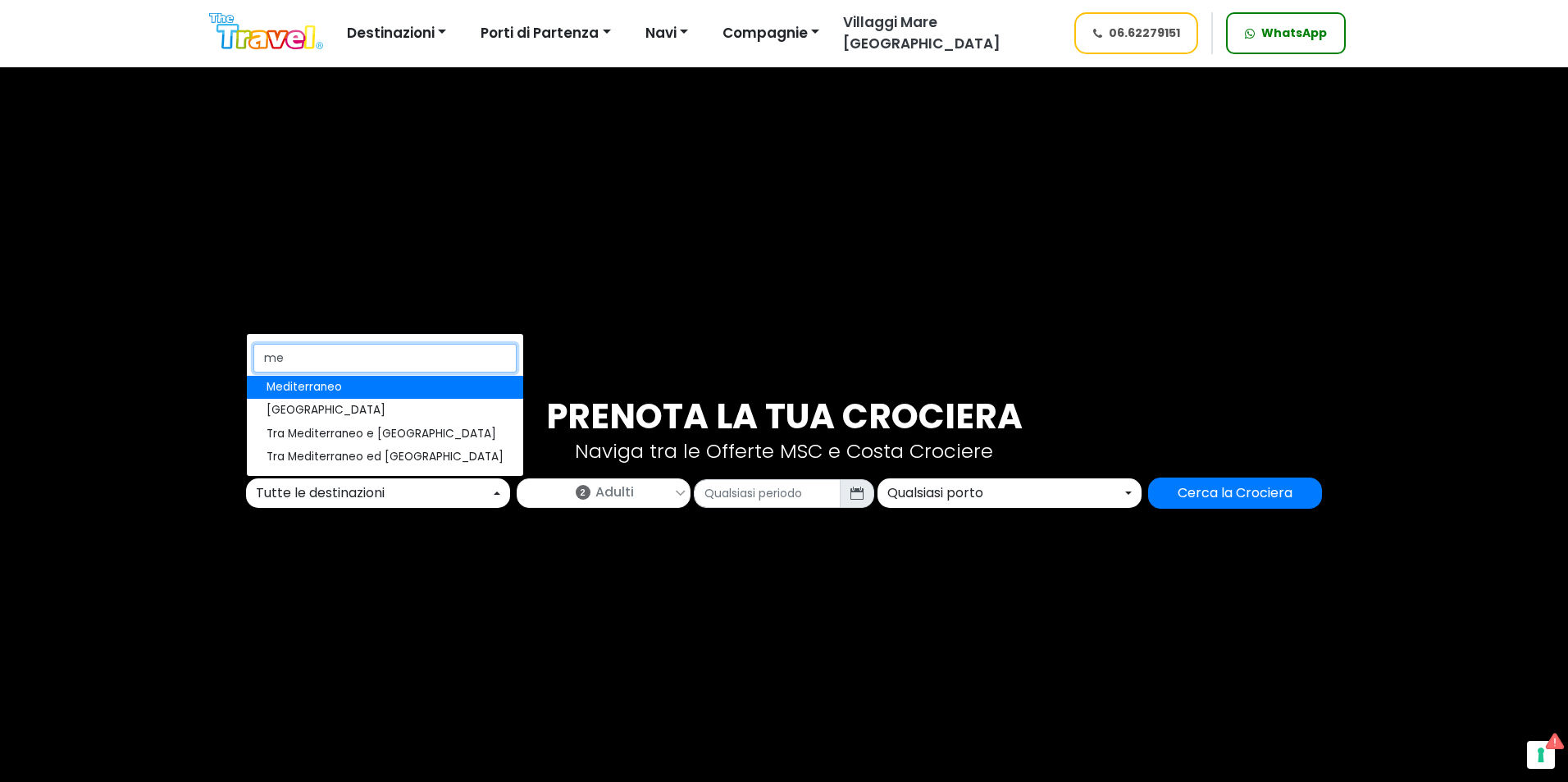
type input "med"
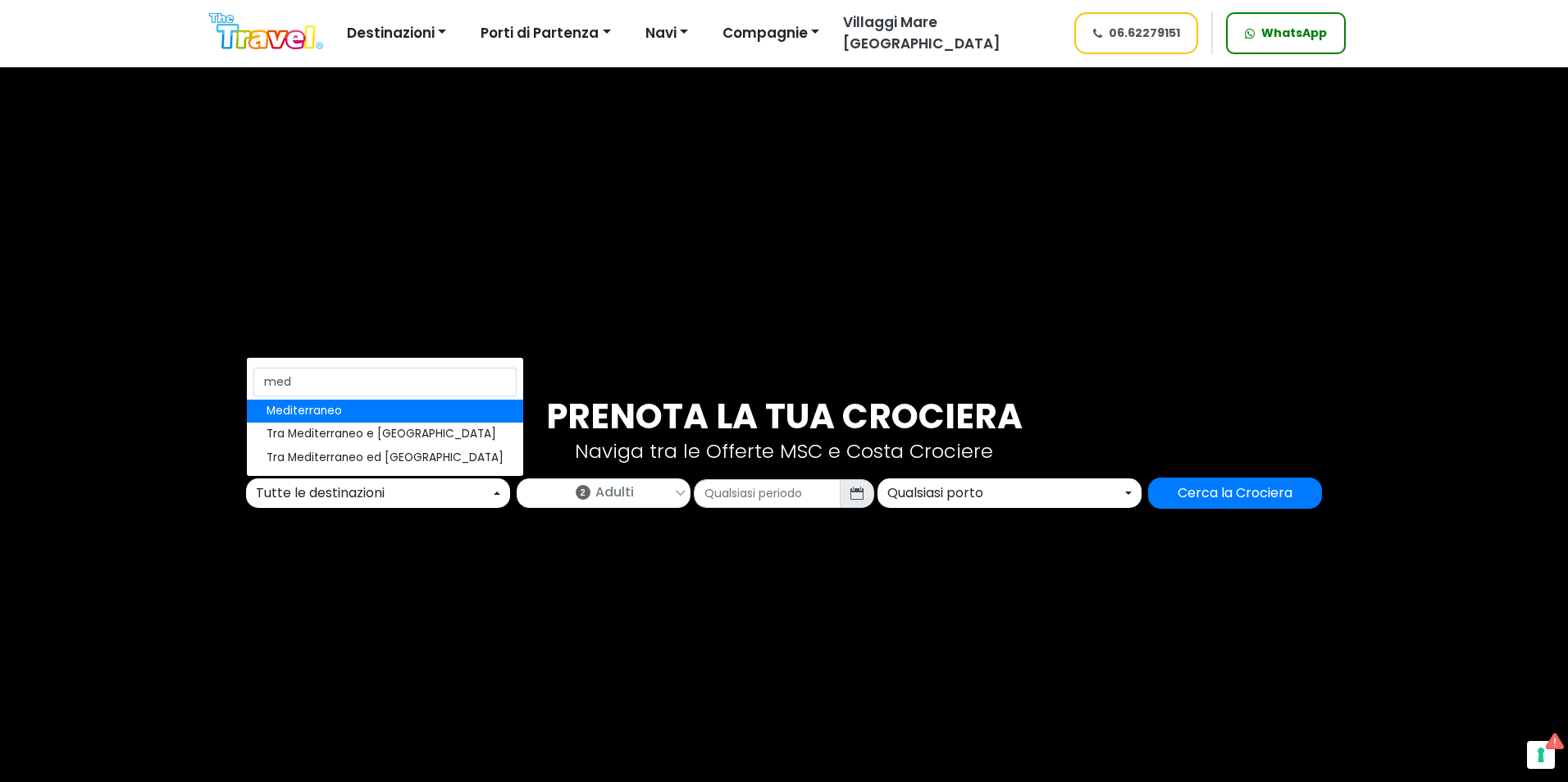
click at [381, 411] on link "Mediterraneo" at bounding box center [385, 410] width 277 height 23
select select "MED"
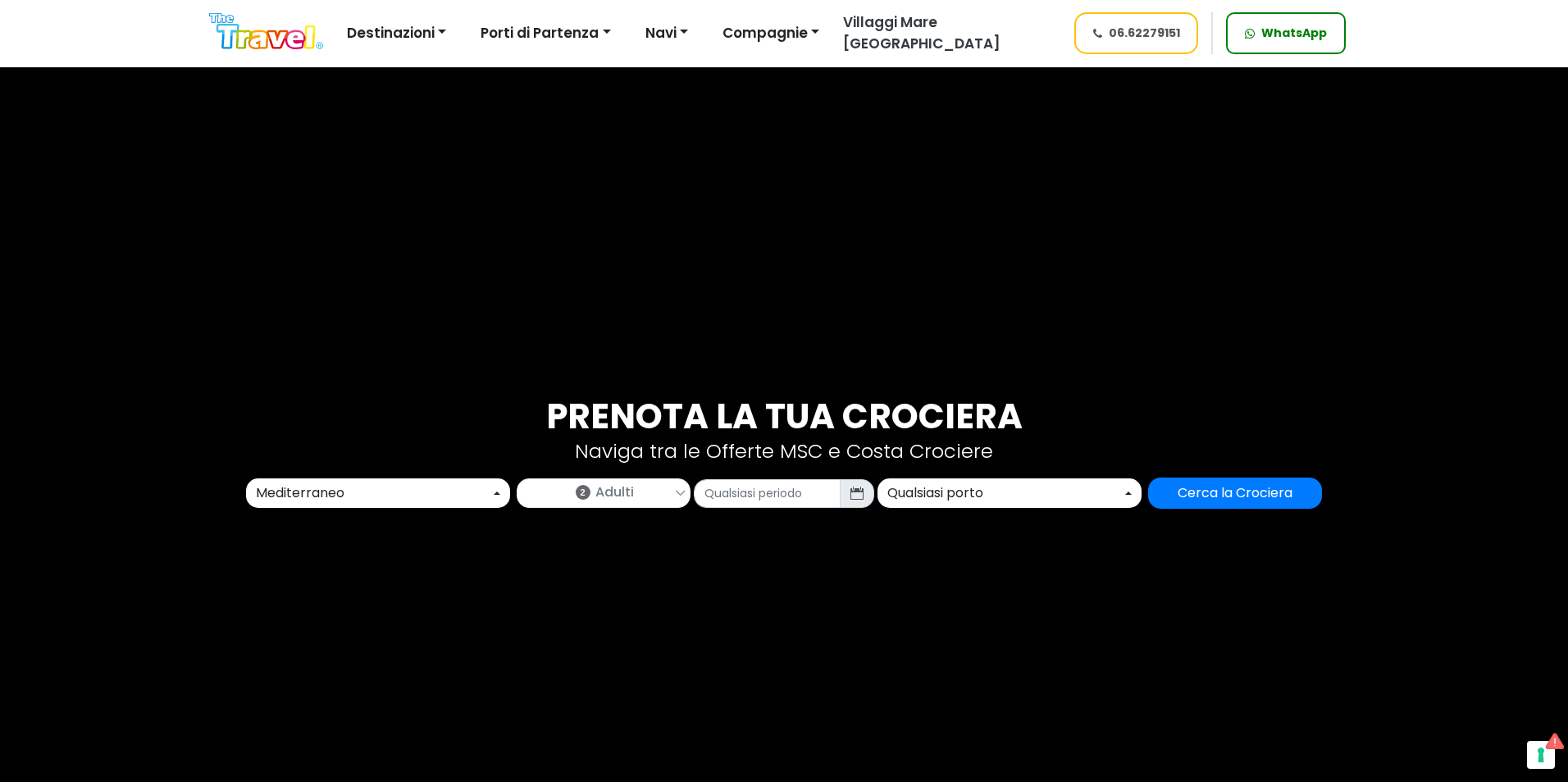
click at [570, 485] on link "2 Adulti" at bounding box center [603, 490] width 172 height 23
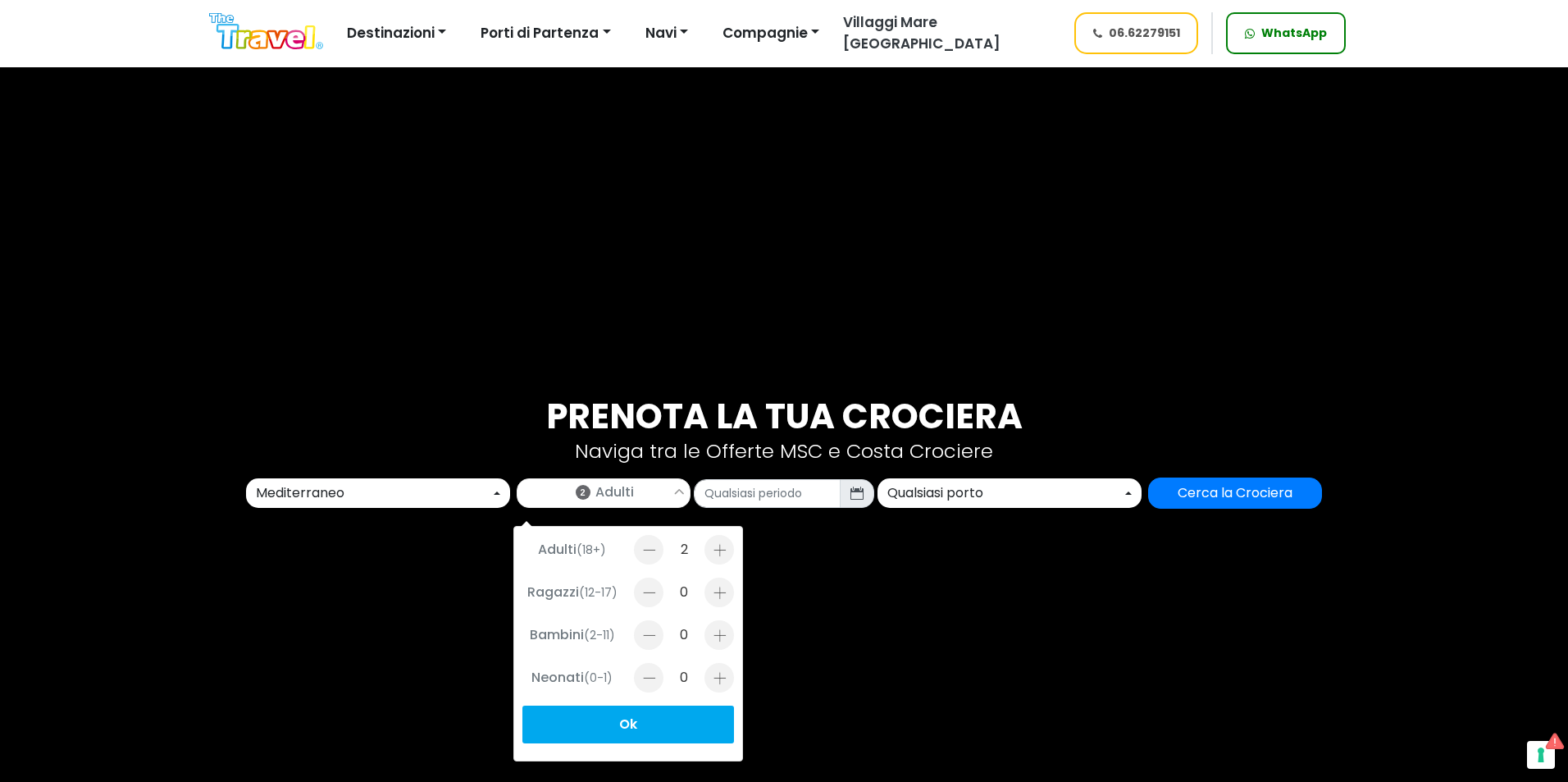
click at [720, 603] on div at bounding box center [719, 592] width 30 height 30
type input "1"
click at [784, 491] on input "text" at bounding box center [766, 493] width 147 height 29
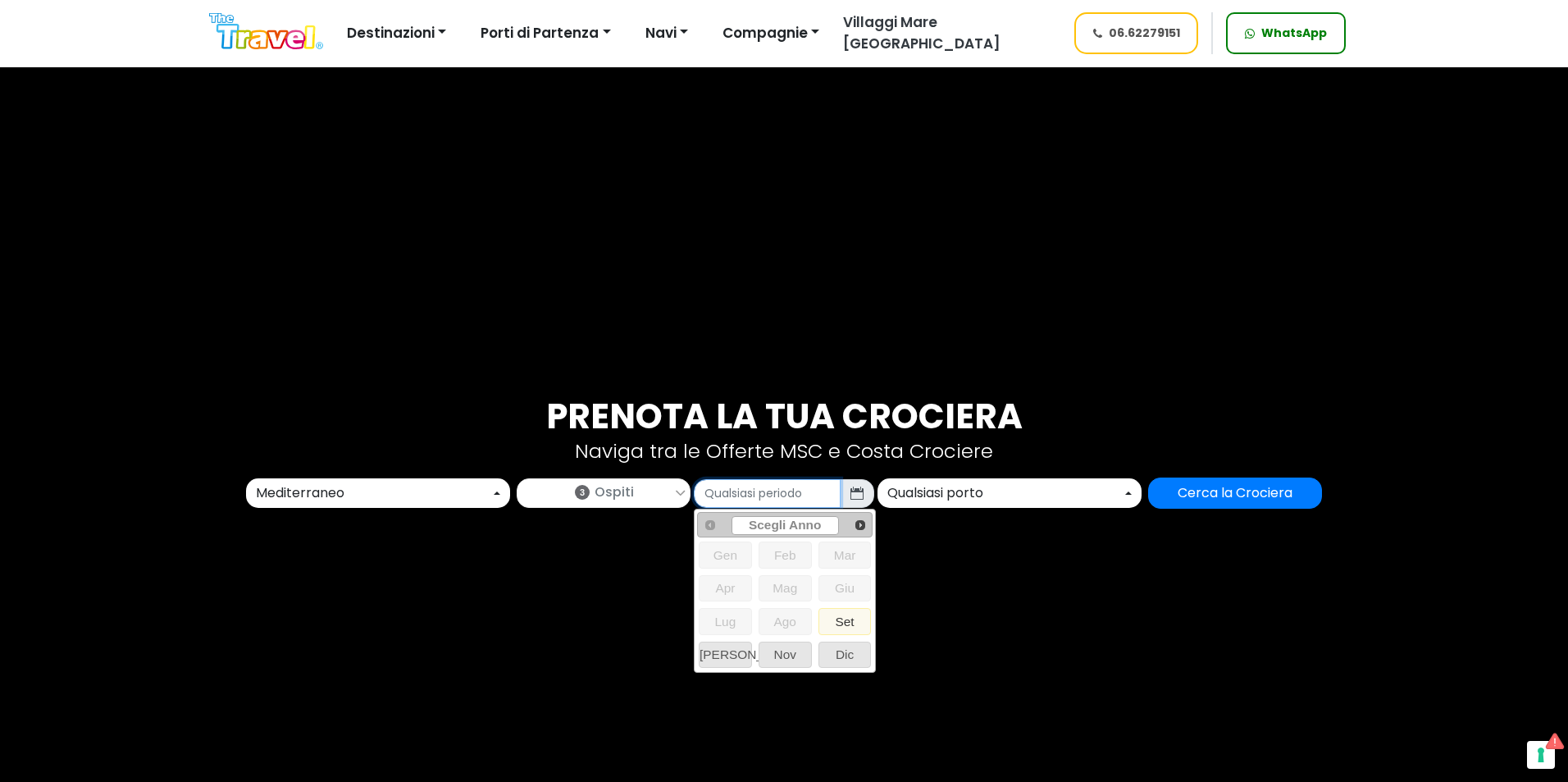
click at [832, 530] on span "Scegli Anno" at bounding box center [784, 525] width 105 height 14
click at [855, 525] on span "Next" at bounding box center [860, 525] width 14 height 14
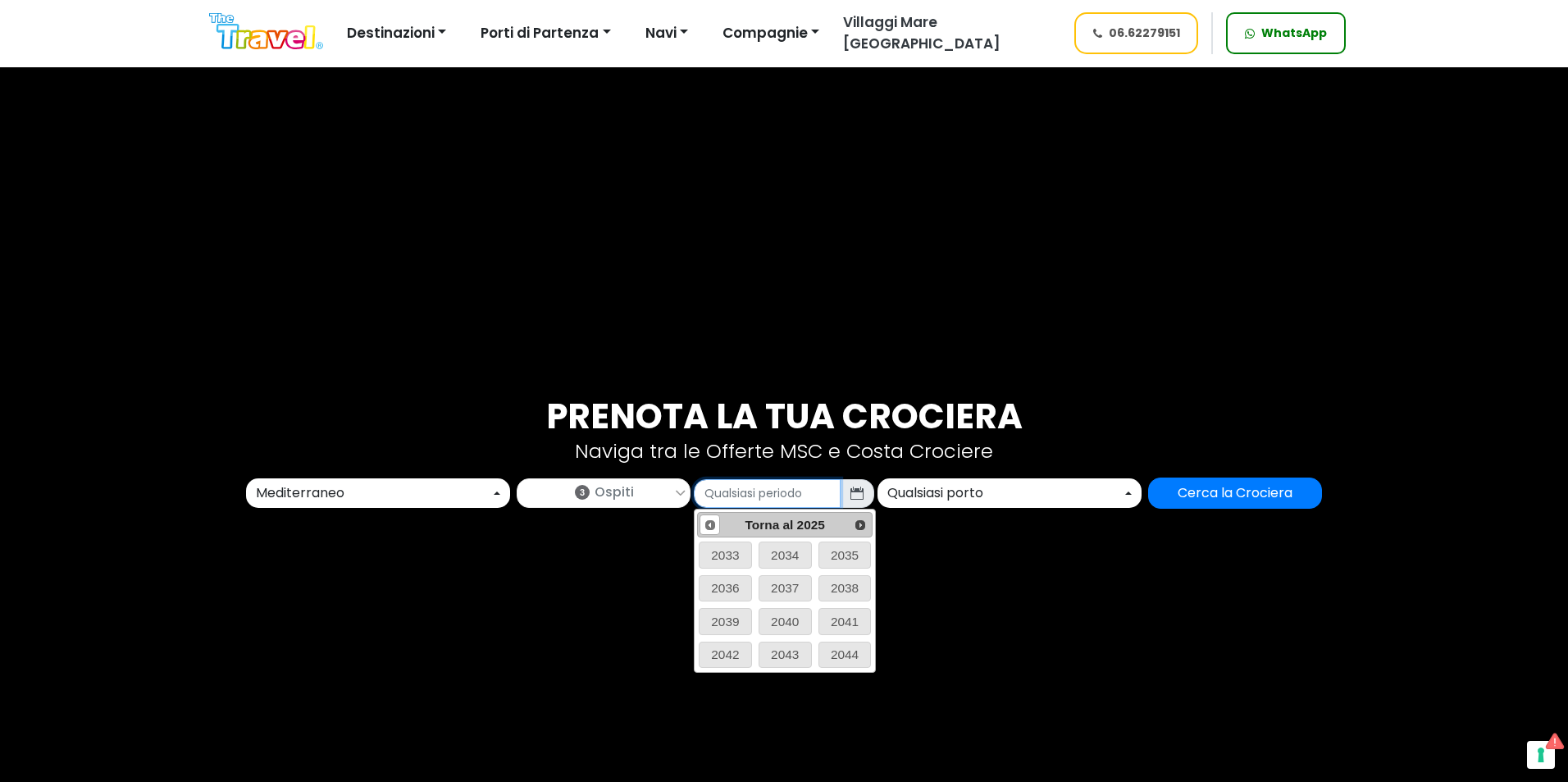
click at [711, 525] on span "Prev" at bounding box center [710, 525] width 14 height 14
click at [830, 591] on span "2026" at bounding box center [845, 588] width 51 height 24
click at [836, 628] on span "Set" at bounding box center [845, 621] width 51 height 24
type input "09/2026"
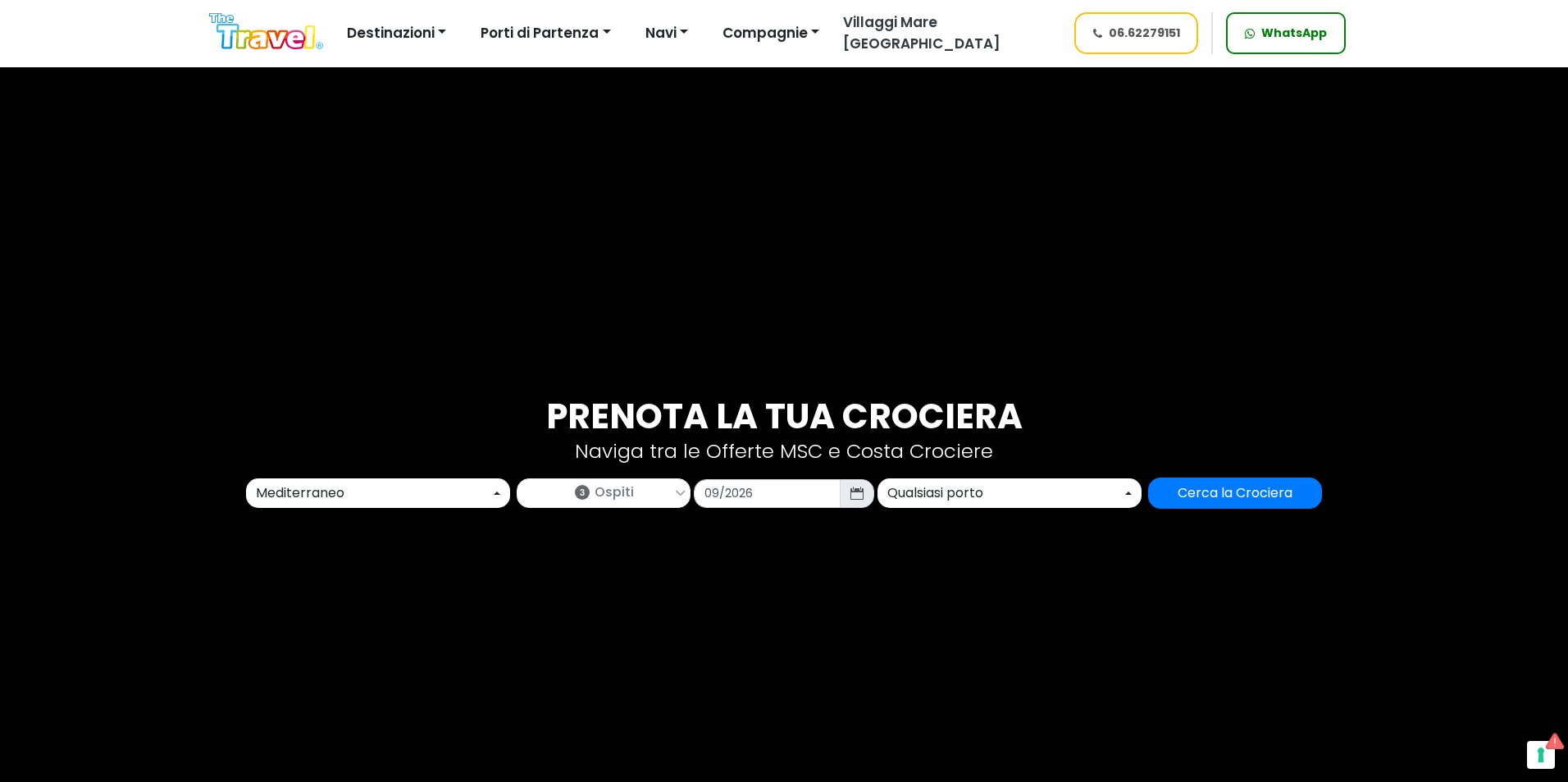
click at [962, 486] on div "Qualsiasi porto" at bounding box center [1004, 493] width 234 height 20
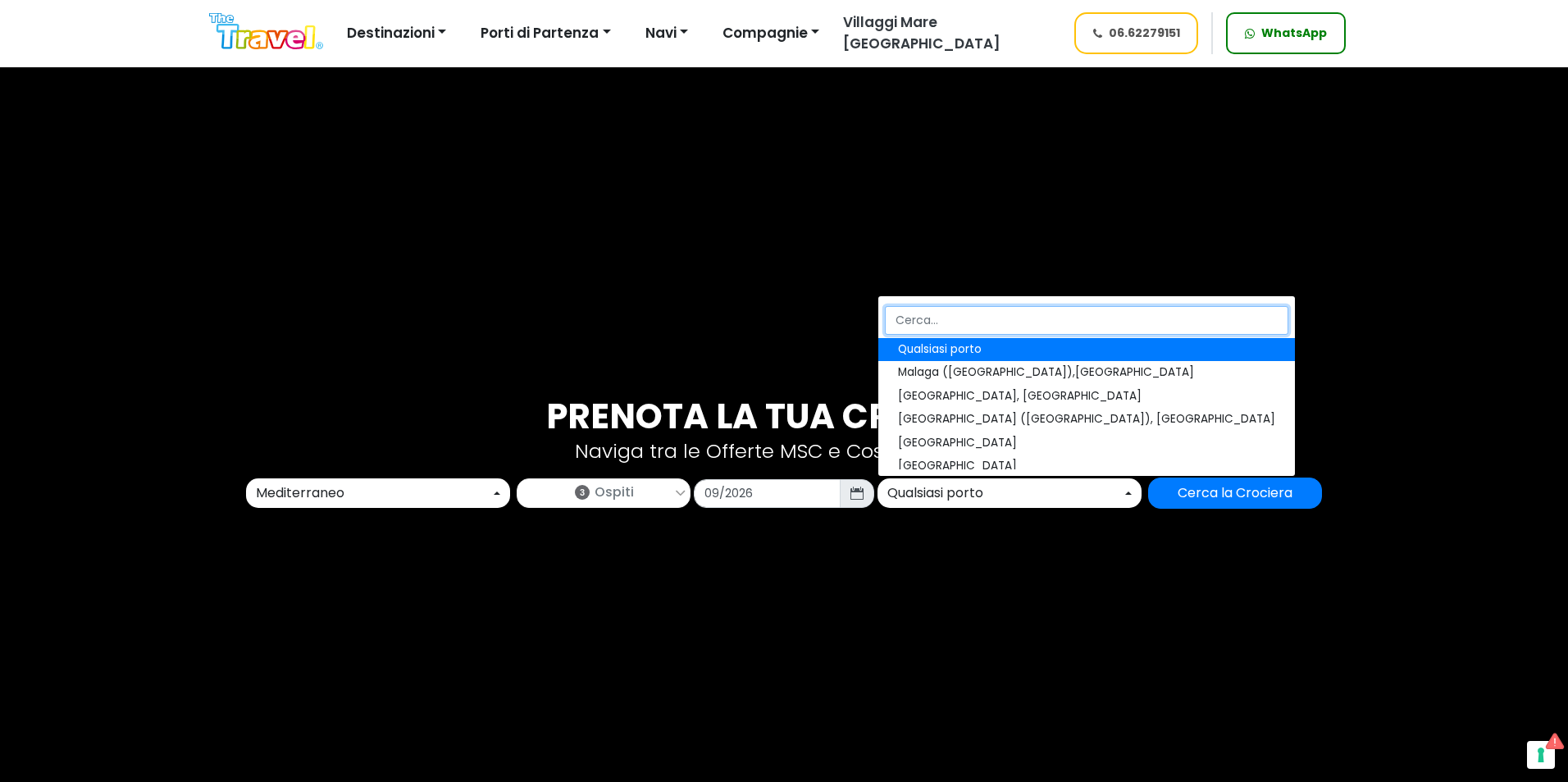
click at [921, 326] on input "Search" at bounding box center [1087, 320] width 404 height 29
type input "v"
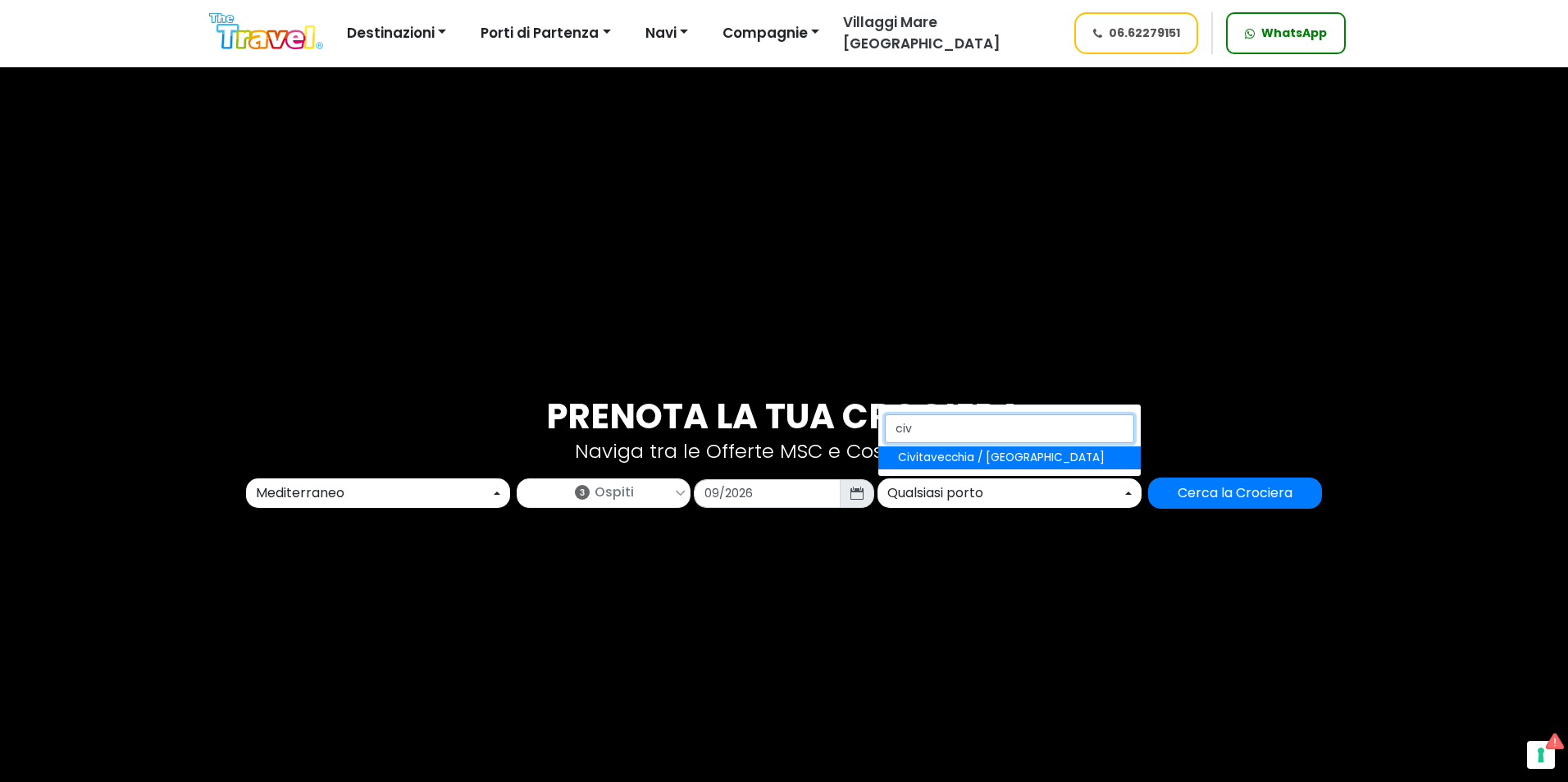
type input "civ"
click at [962, 458] on span "Civitavecchia / [GEOGRAPHIC_DATA]" at bounding box center [1001, 457] width 206 height 16
select select "CIV"
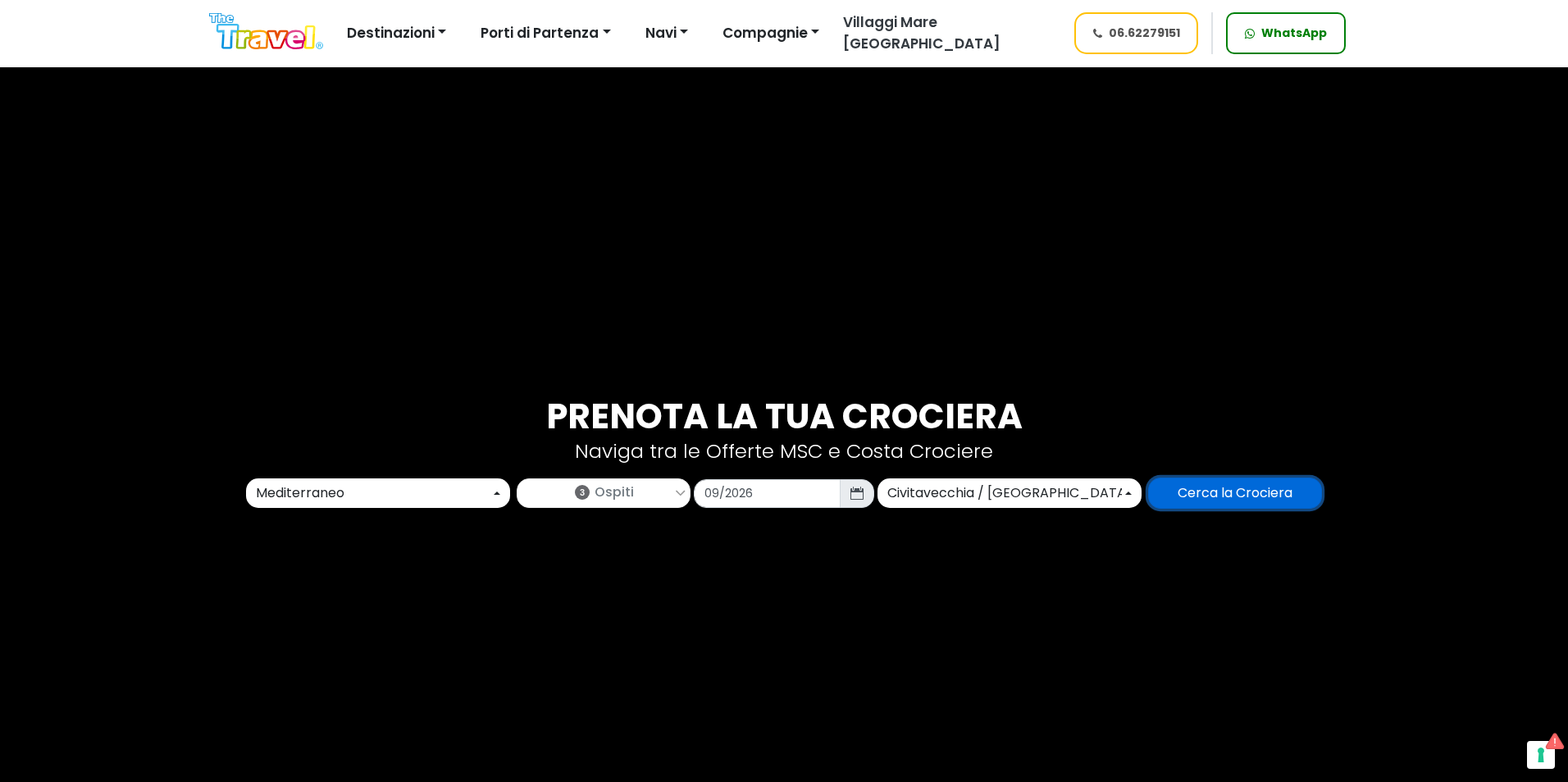
click at [1188, 483] on input "Cerca la Crociera" at bounding box center [1234, 492] width 174 height 32
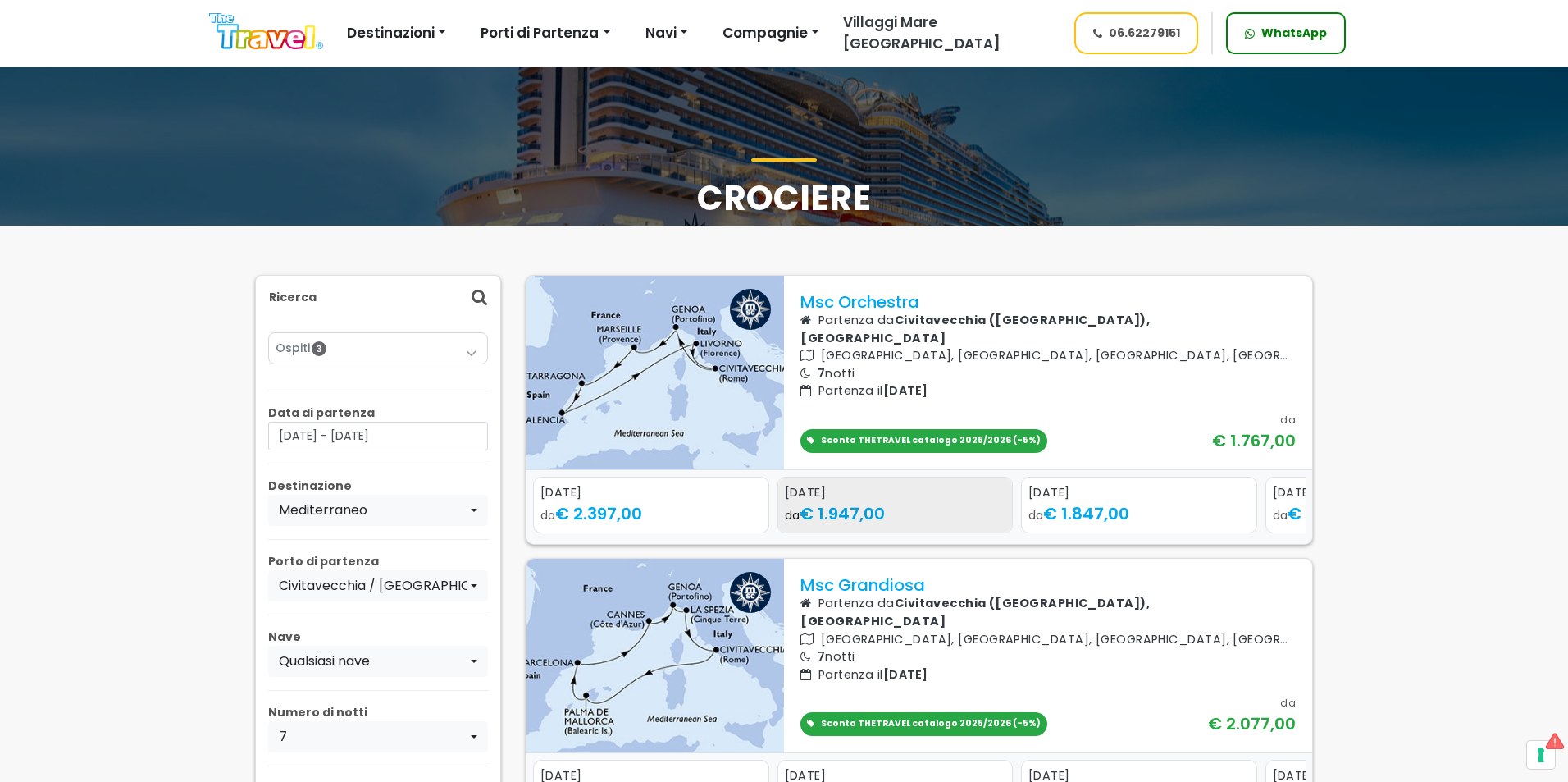
click at [840, 511] on span "€ 1.947,00" at bounding box center [842, 513] width 86 height 23
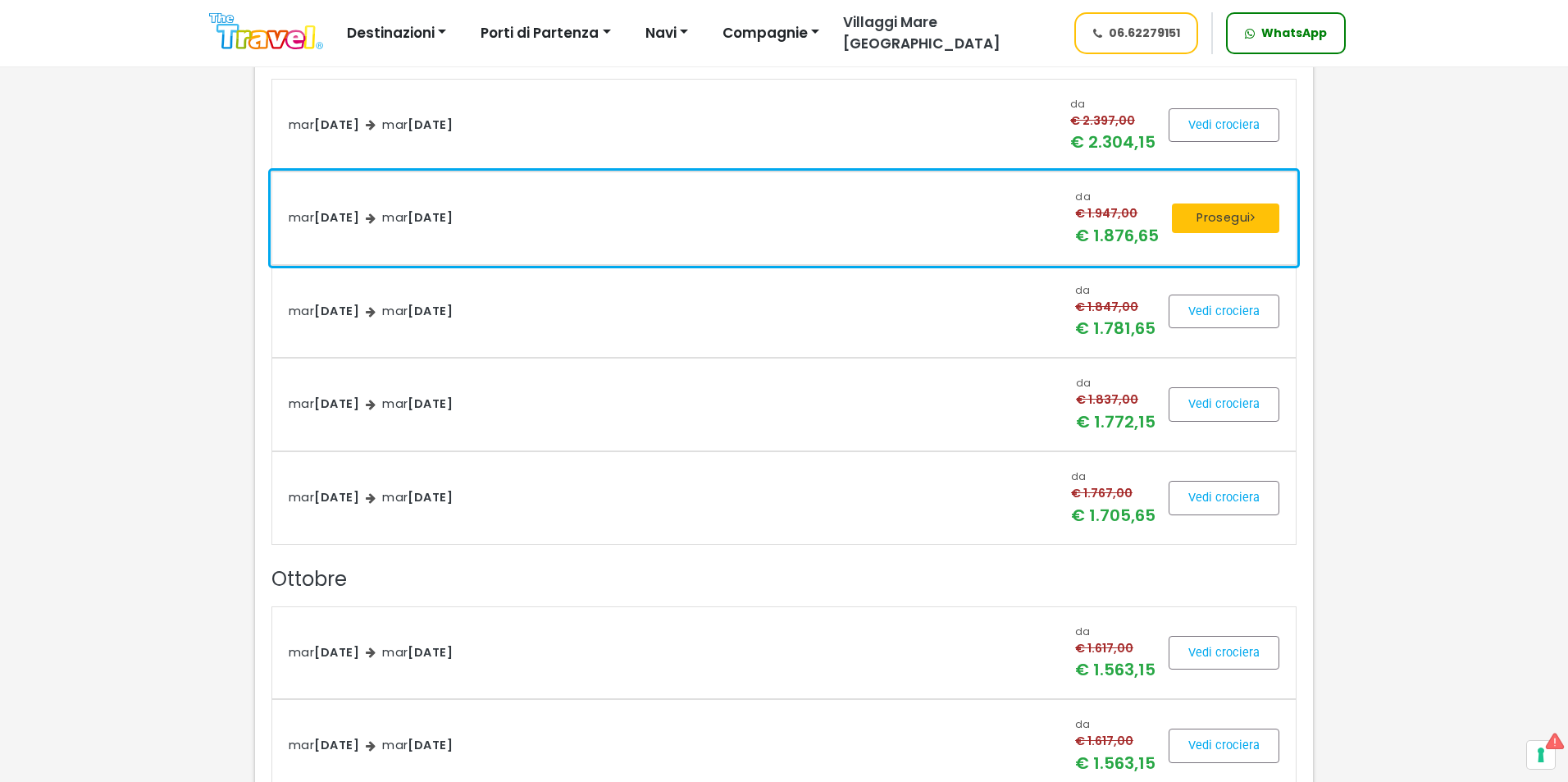
scroll to position [2297, 0]
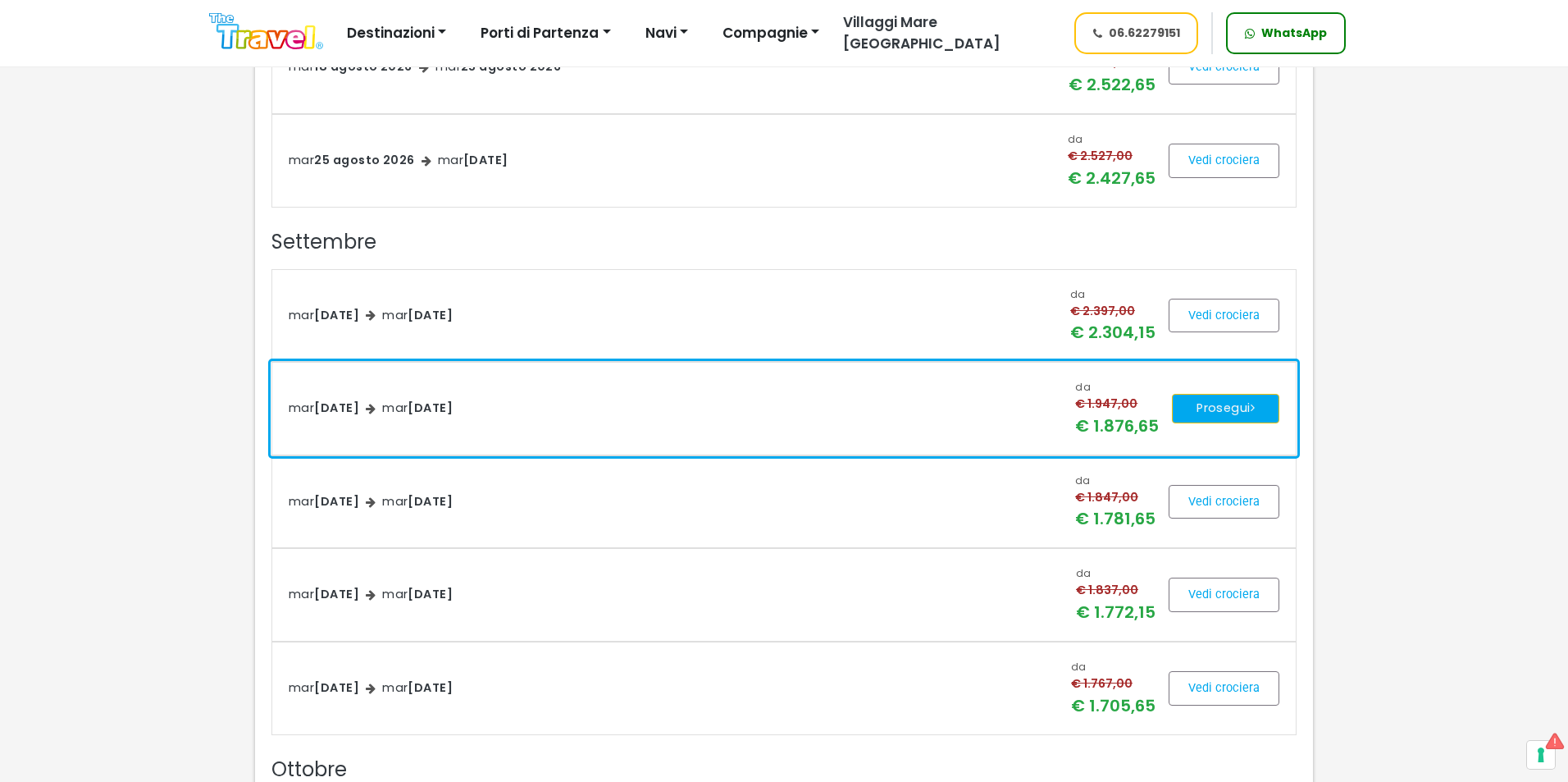
click at [1256, 420] on button "Prosegui" at bounding box center [1225, 409] width 107 height 30
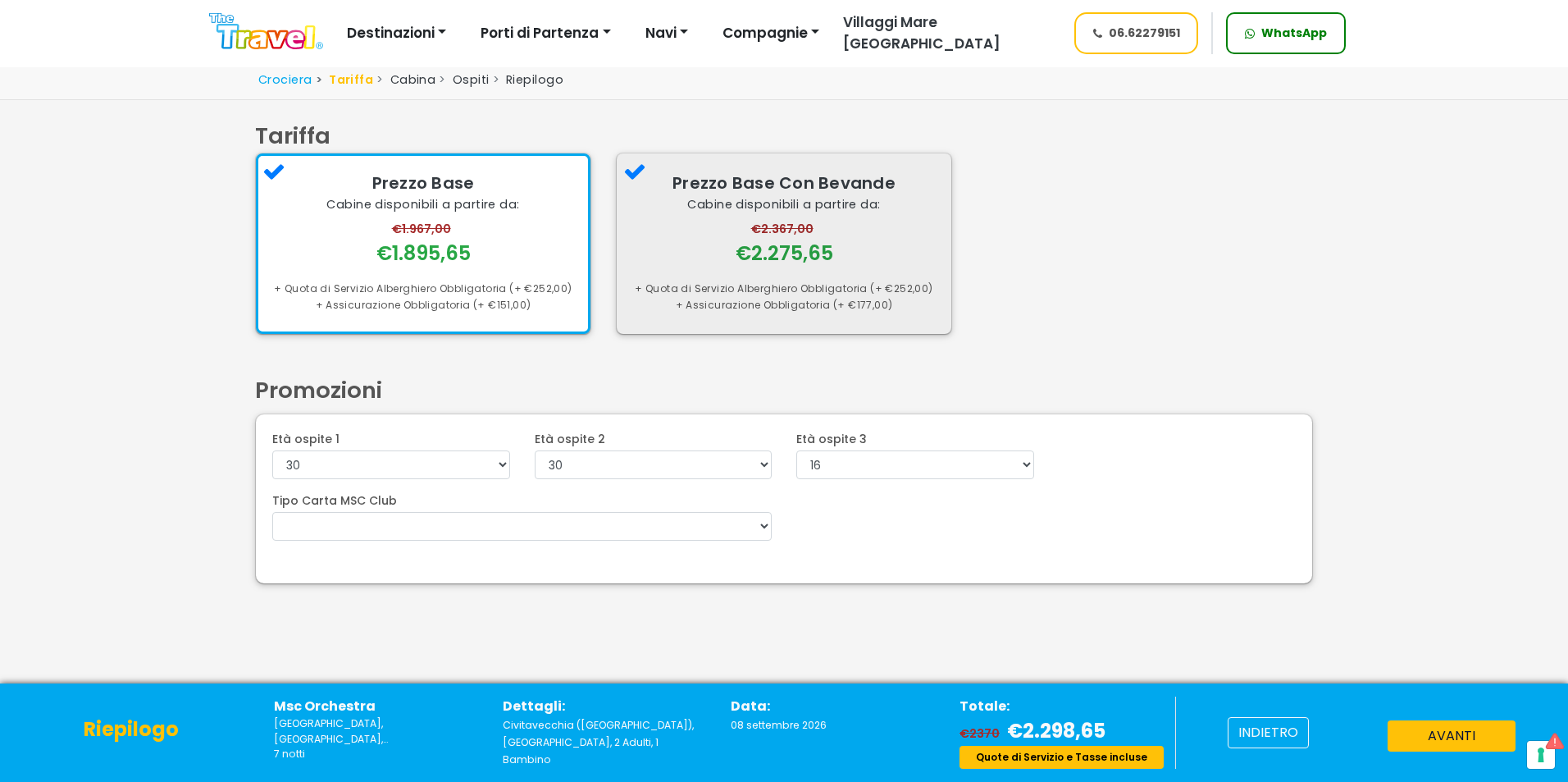
click at [799, 299] on div "+ Assicurazione Obbligatoria (+ €177,00)" at bounding box center [784, 305] width 302 height 16
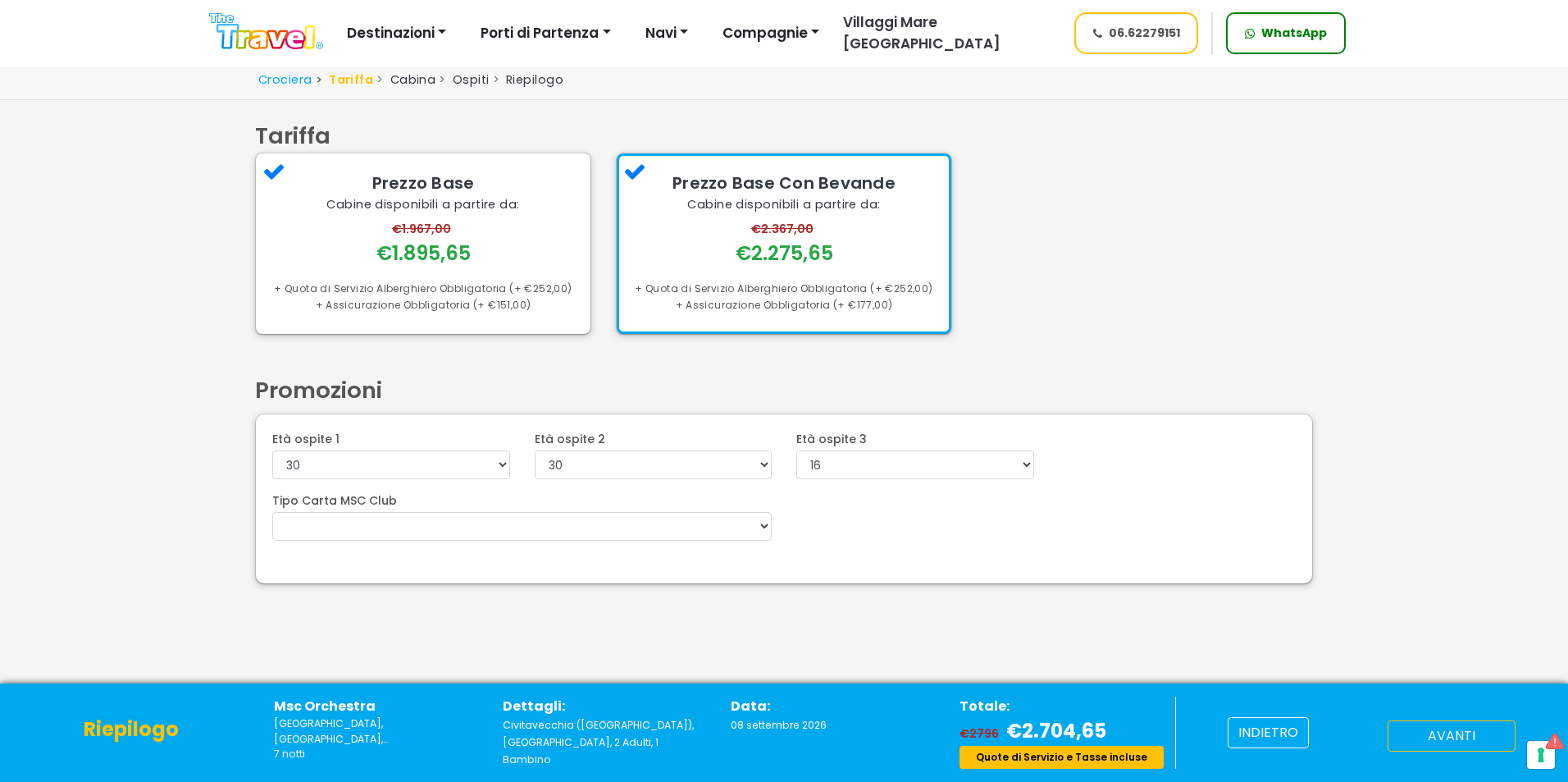
click at [1436, 741] on button "avanti" at bounding box center [1452, 736] width 128 height 32
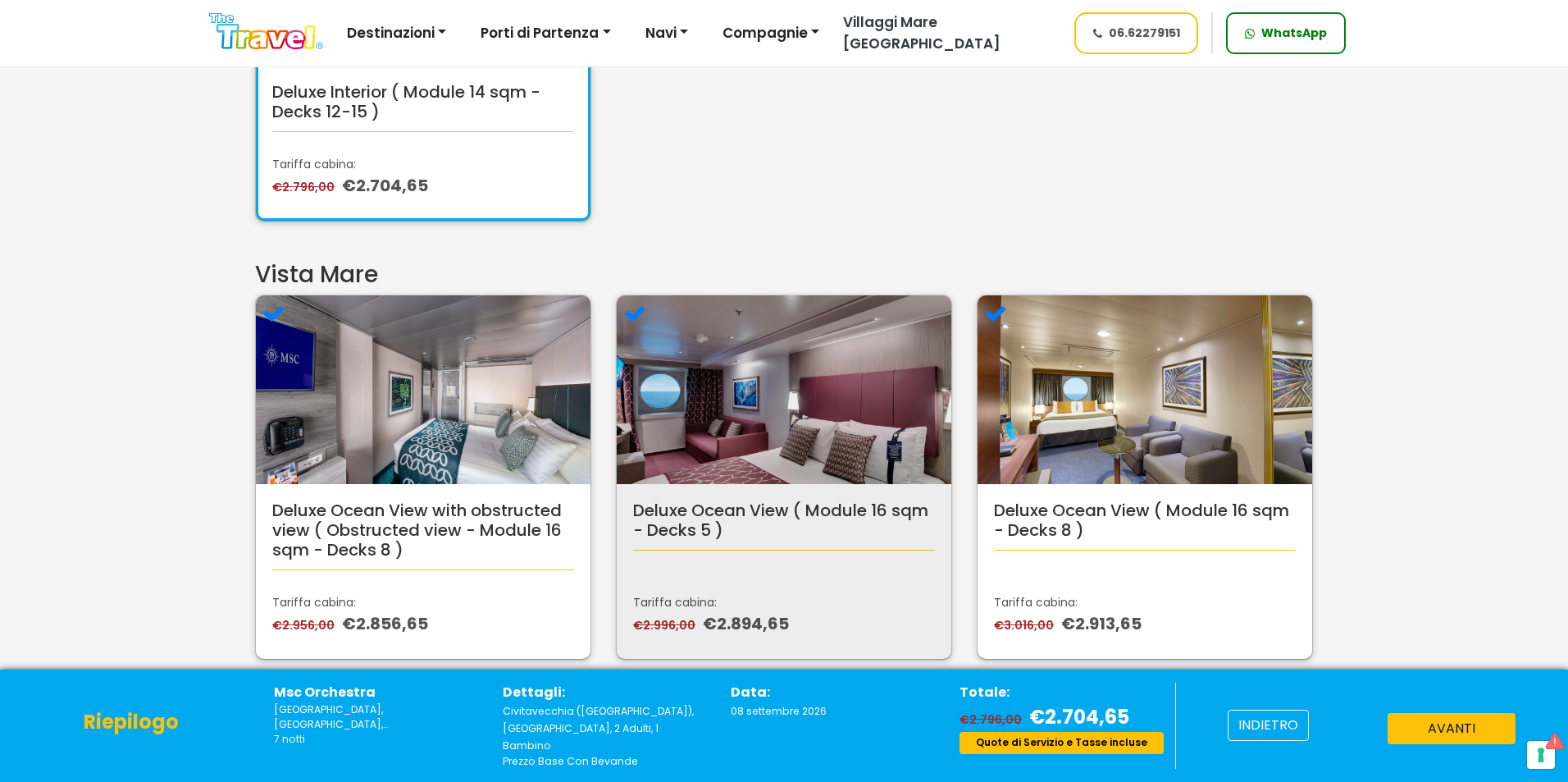
scroll to position [328, 0]
